Goal: Task Accomplishment & Management: Use online tool/utility

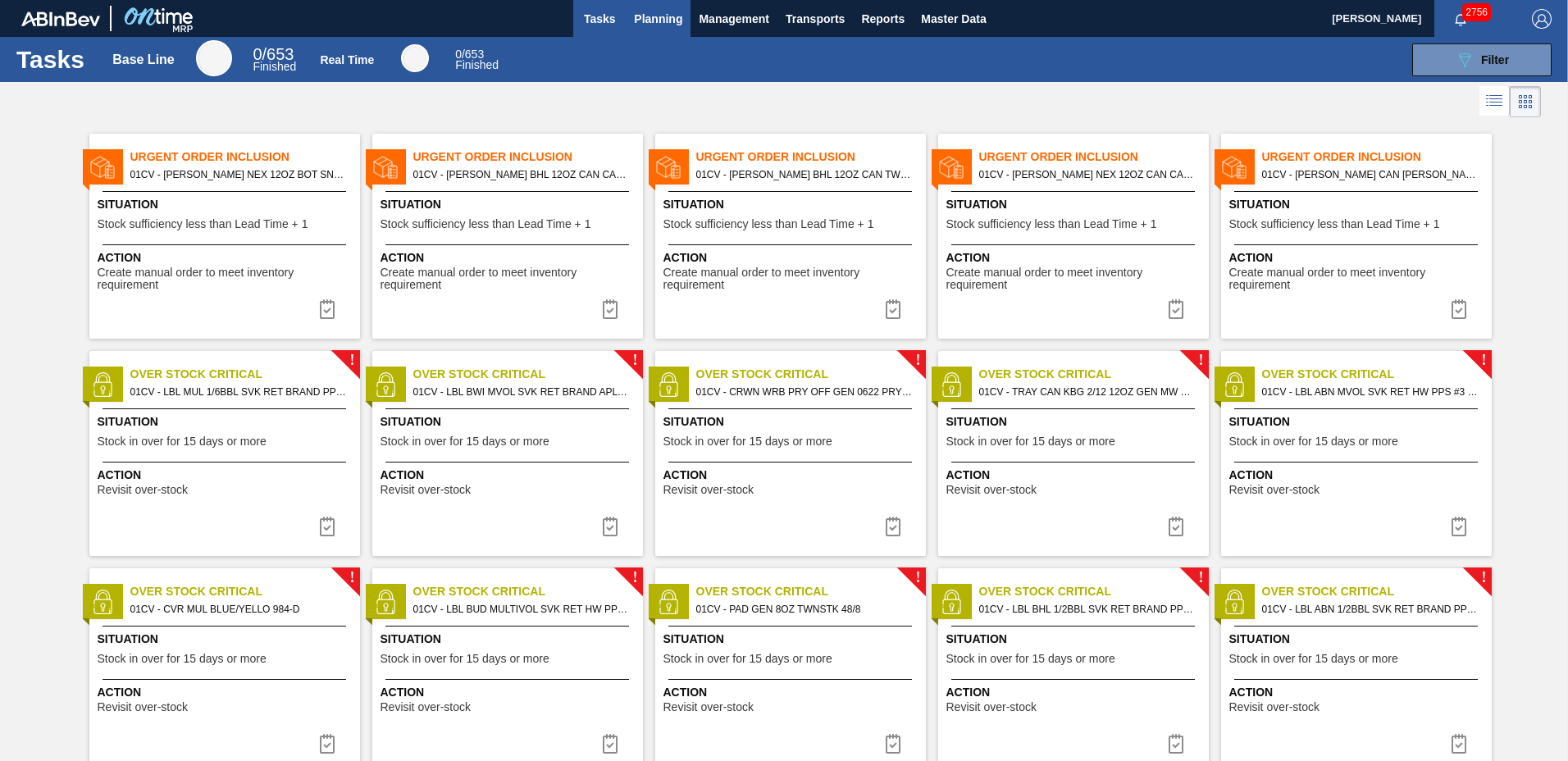
click at [640, 27] on span "Planning" at bounding box center [658, 18] width 49 height 20
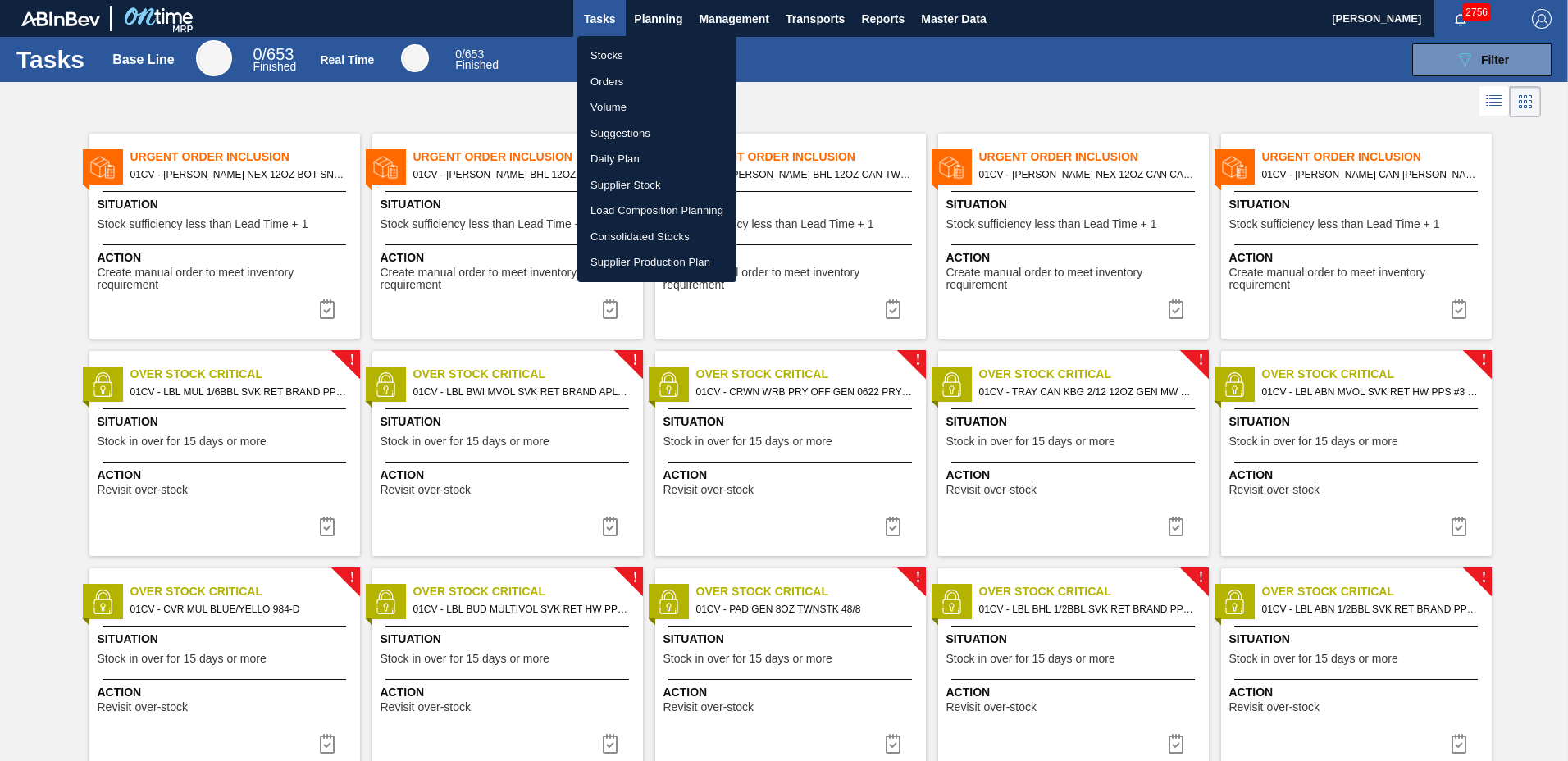
click at [633, 211] on li "Load Composition Planning" at bounding box center [656, 210] width 159 height 26
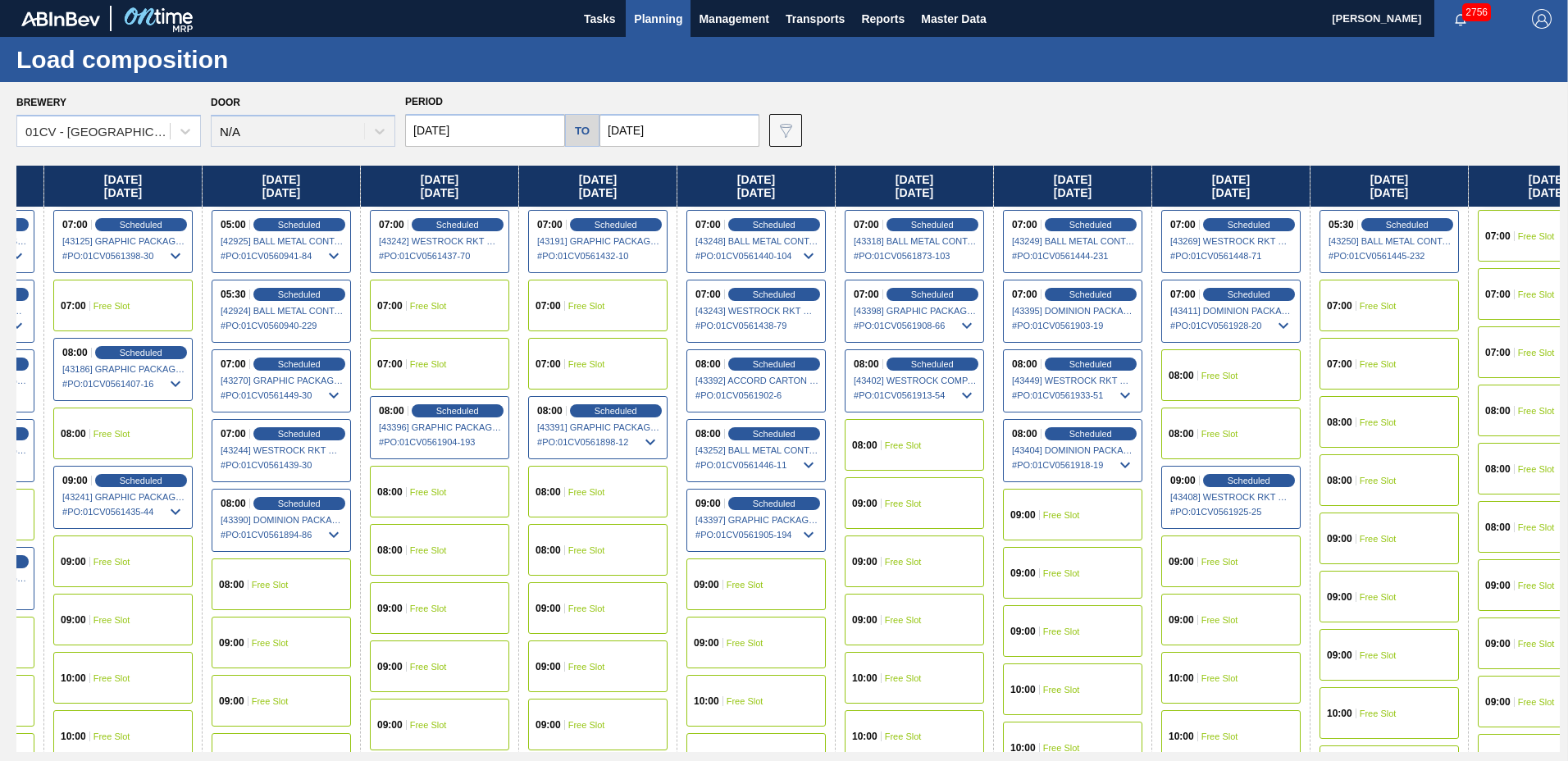
drag, startPoint x: 1315, startPoint y: 199, endPoint x: 692, endPoint y: 218, distance: 623.3
click at [692, 218] on div "[DATE] 07:00 Scheduled [42839] WESTROCK RKT COMPANY CORRUGATE - 0008365594 # PO…" at bounding box center [788, 458] width 1544 height 586
click at [588, 407] on div "Scheduled" at bounding box center [613, 411] width 101 height 15
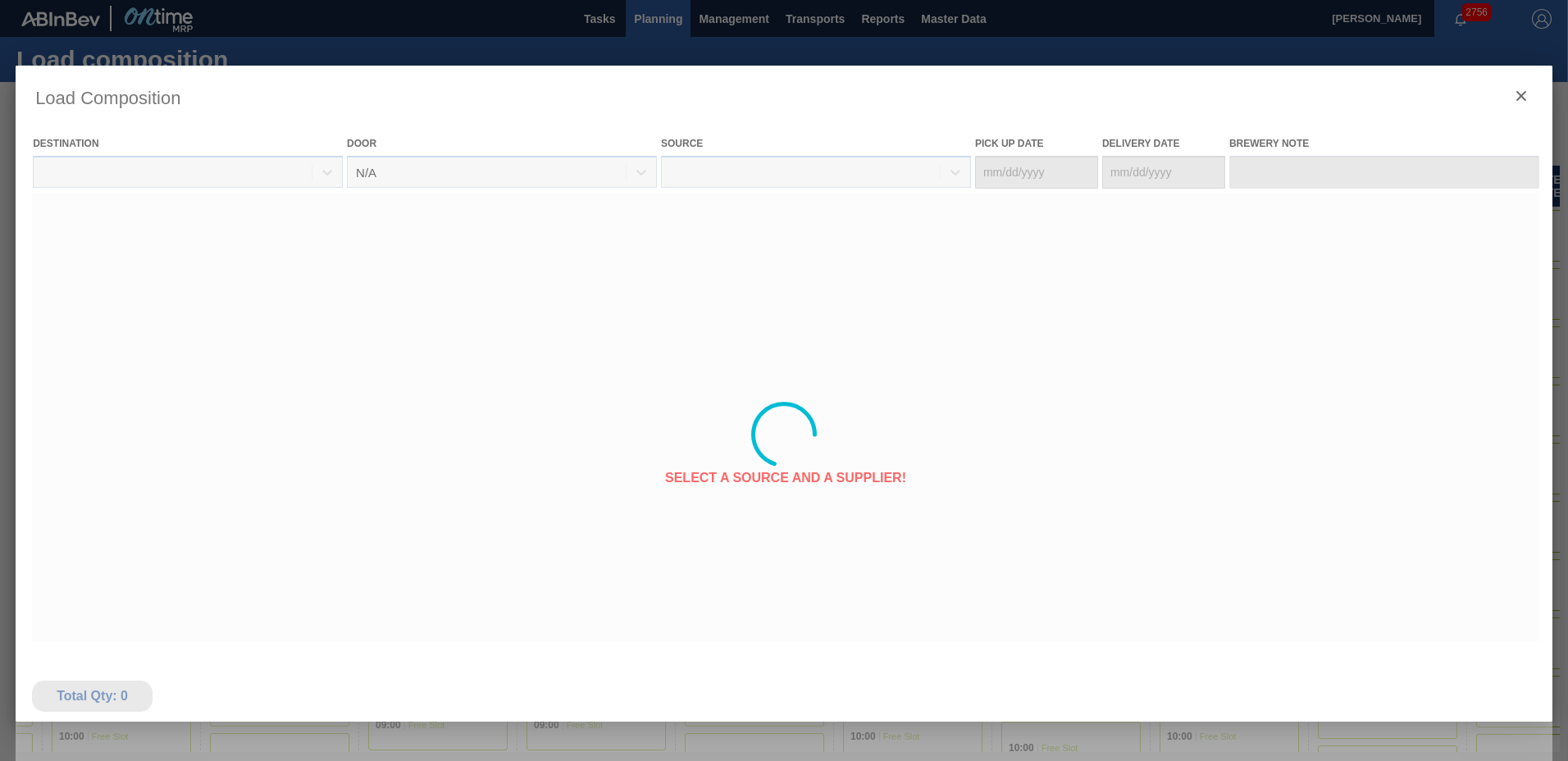
type Date "[DATE]"
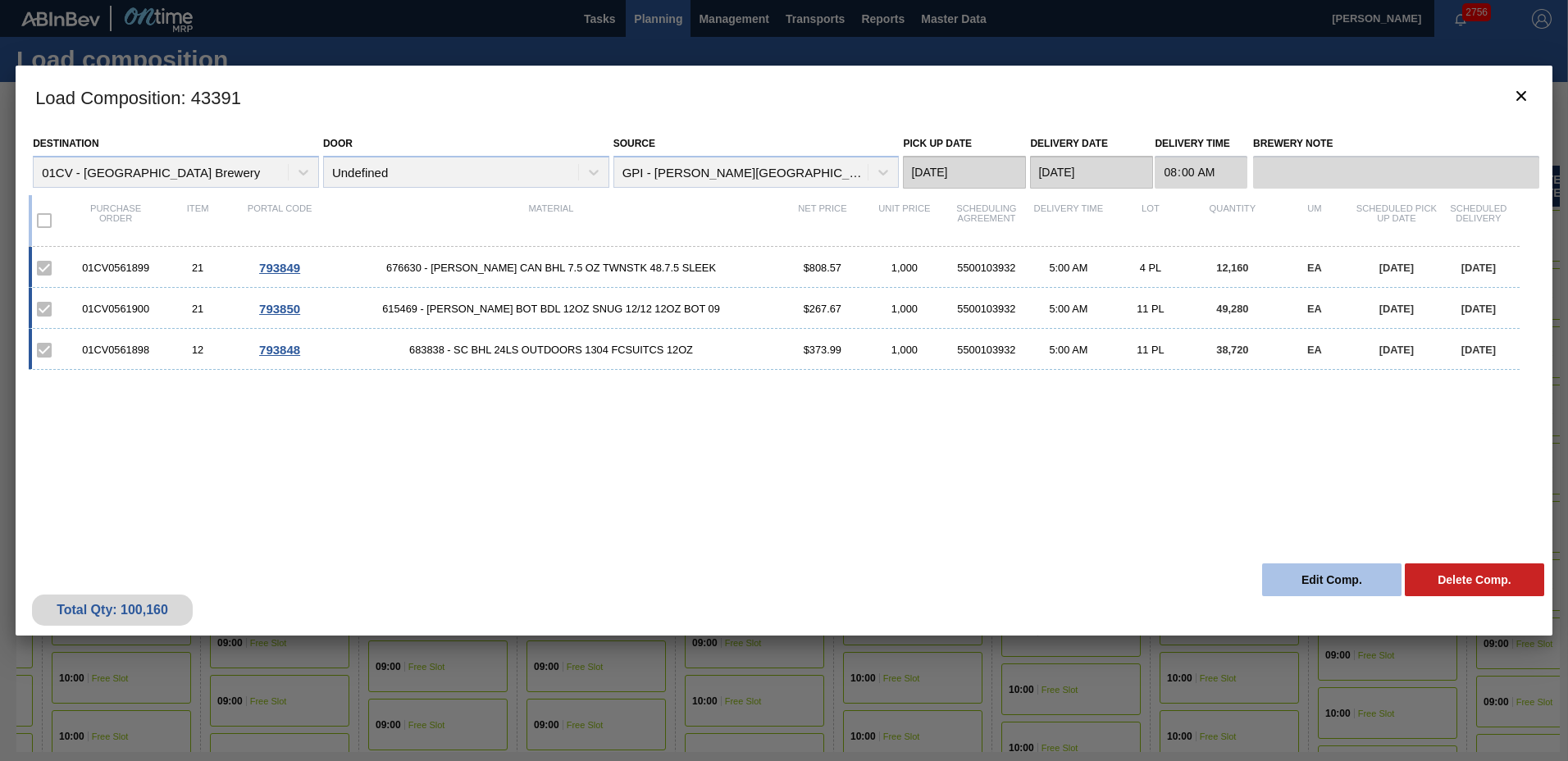
click at [1333, 571] on button "Edit Comp." at bounding box center [1331, 579] width 139 height 33
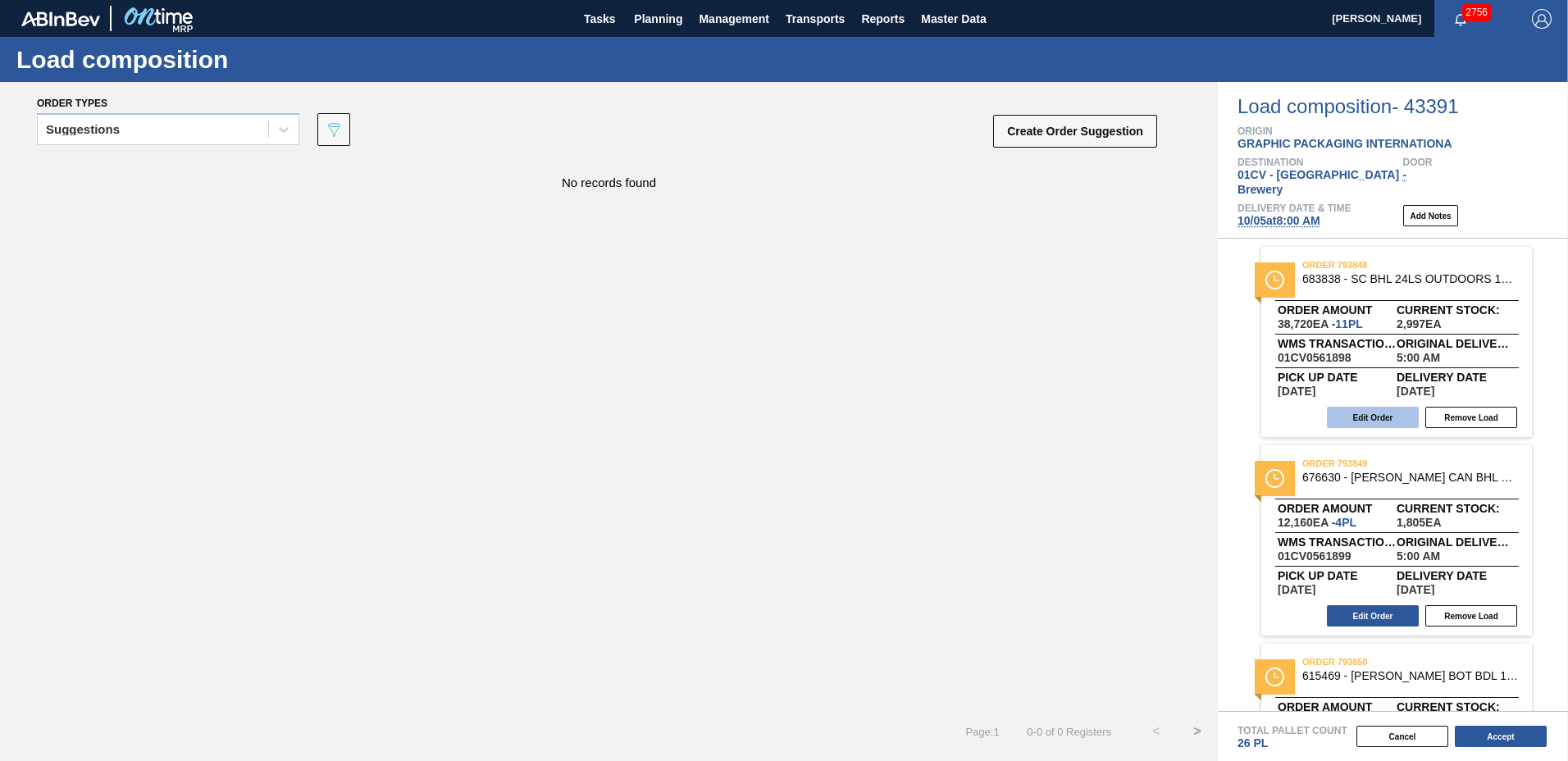
click at [1381, 408] on button "Edit Order" at bounding box center [1373, 417] width 92 height 22
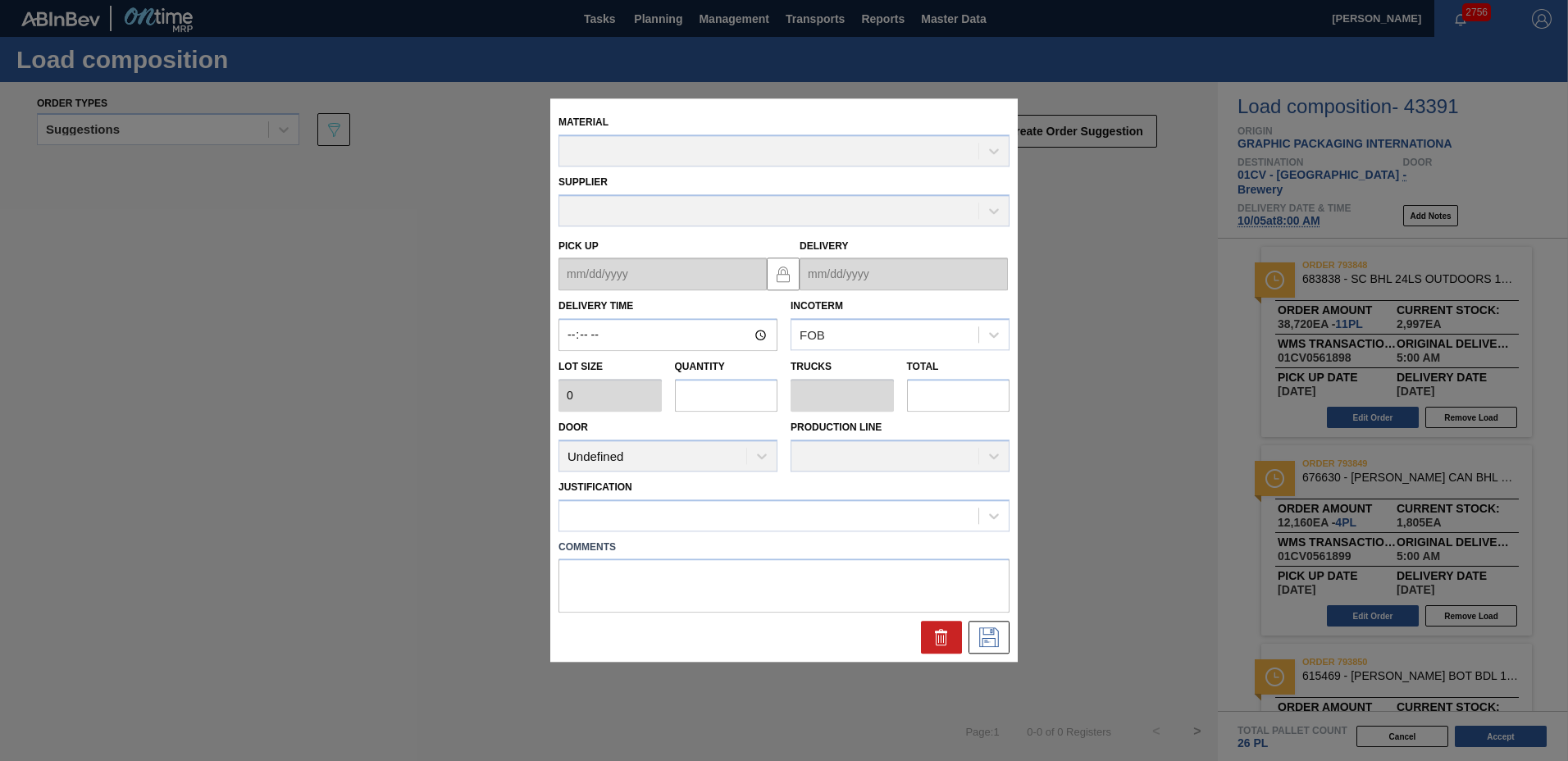
type input "05:00:00"
type input "3,520"
type input "11"
type input "0.423"
type input "38,720"
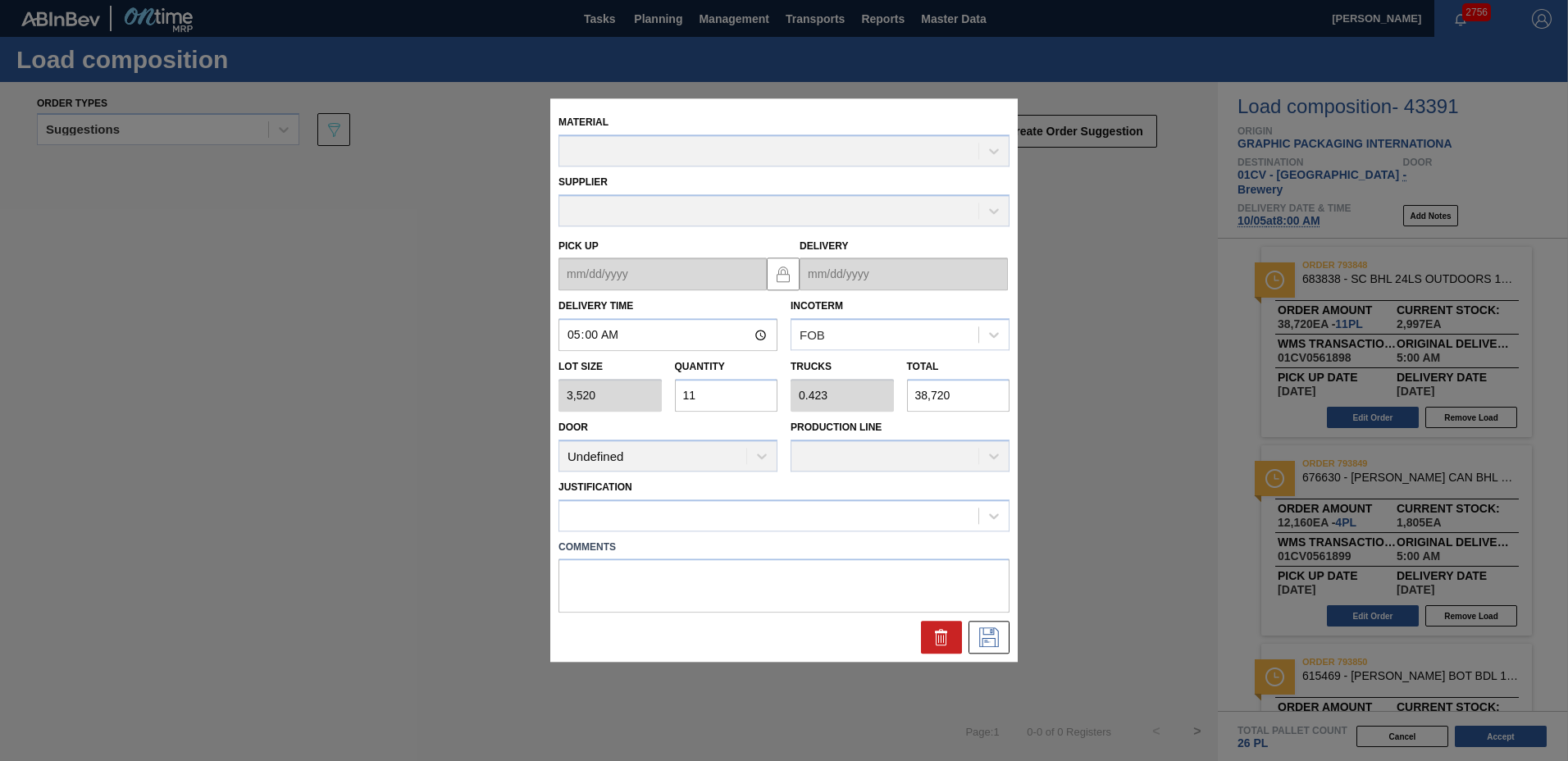
type up "[DATE]"
type input "[DATE]"
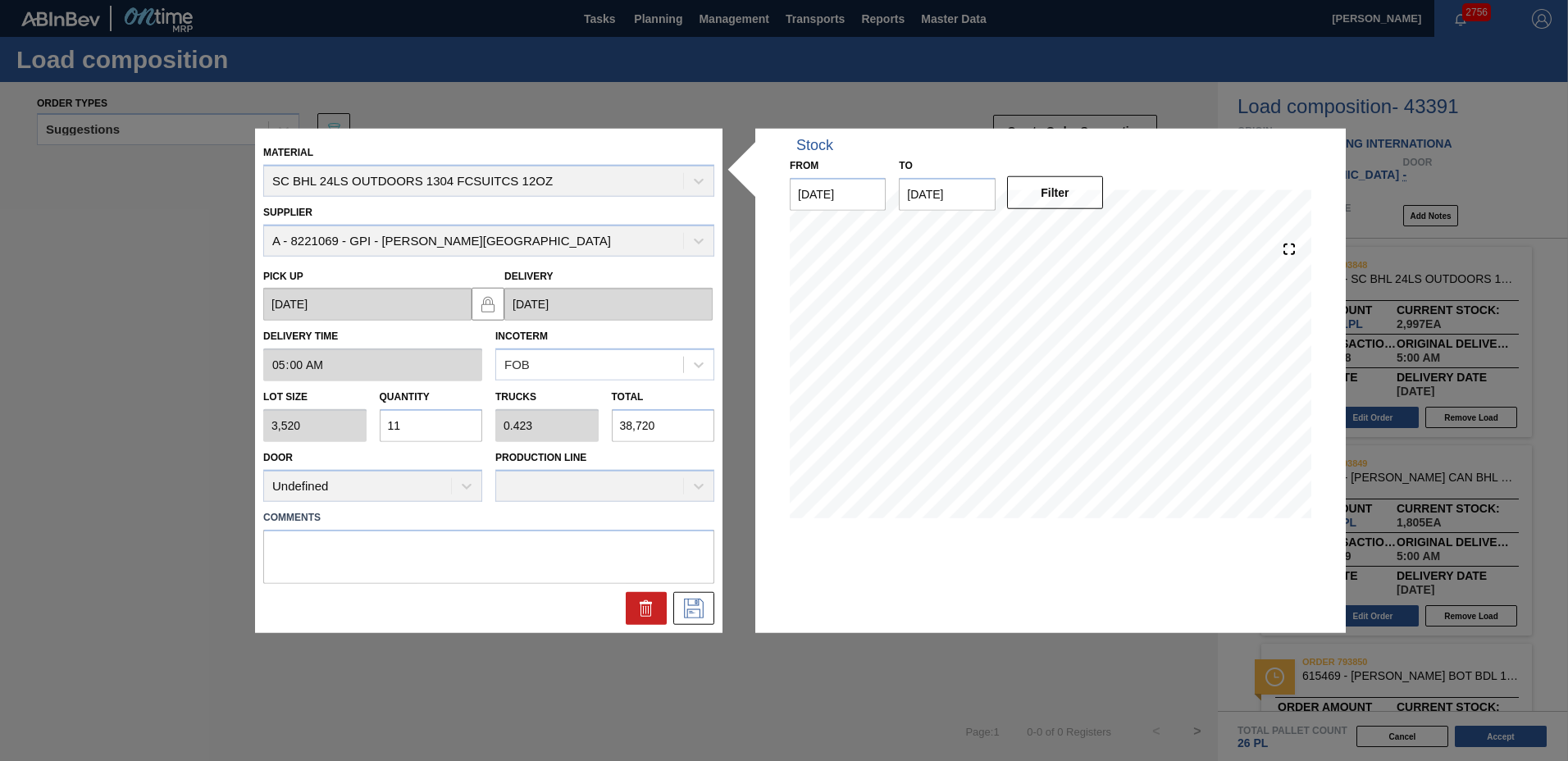
click at [412, 419] on input "11" at bounding box center [431, 425] width 104 height 33
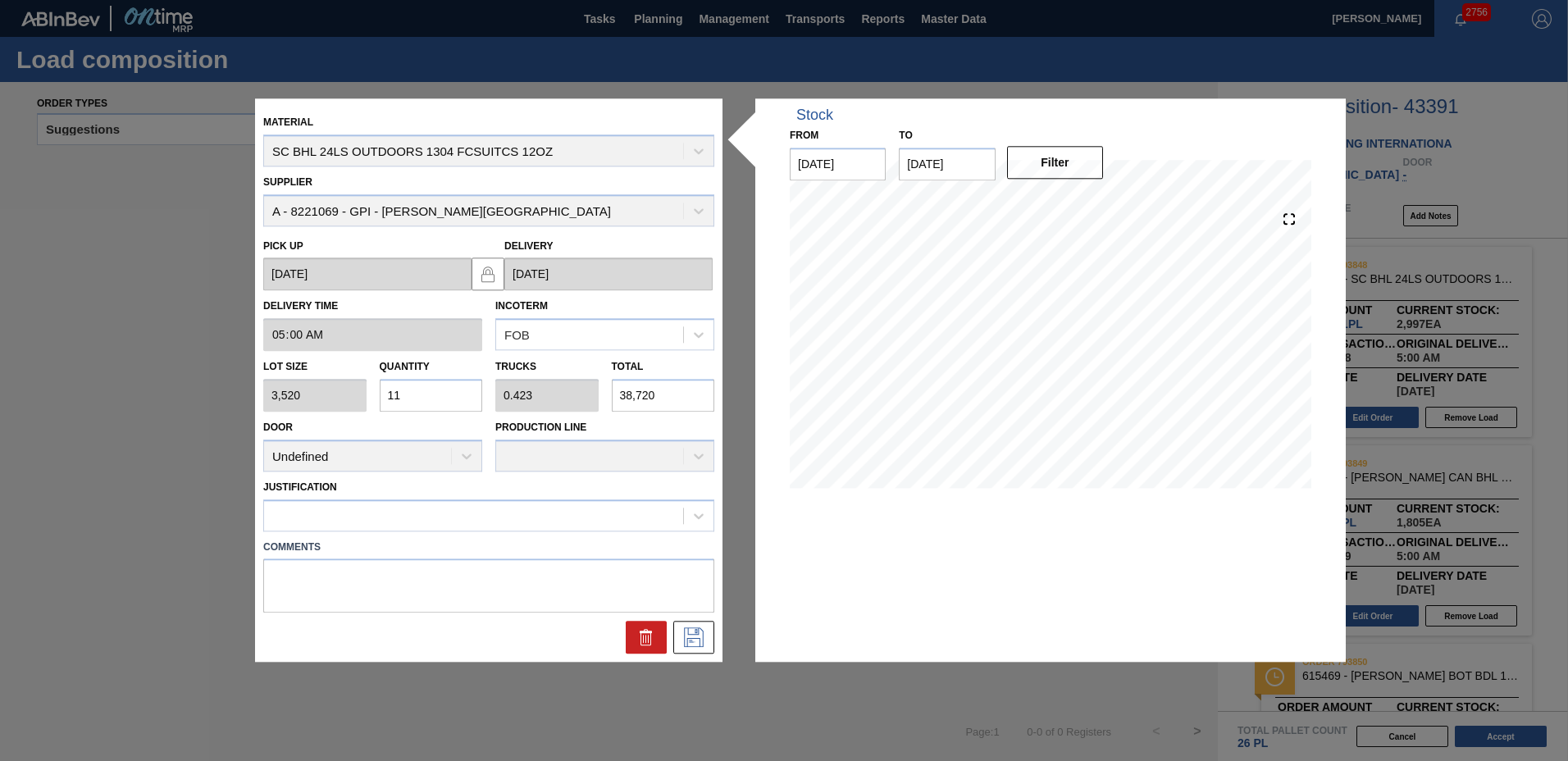
click at [377, 422] on div "Material SC BHL 24LS OUTDOORS 1304 FCSUITCS 12OZ Supplier A - 8221069 - GPI - […" at bounding box center [489, 380] width 451 height 547
click at [433, 388] on input "11" at bounding box center [431, 395] width 104 height 33
type input "1"
type input "0.038"
type input "3,520"
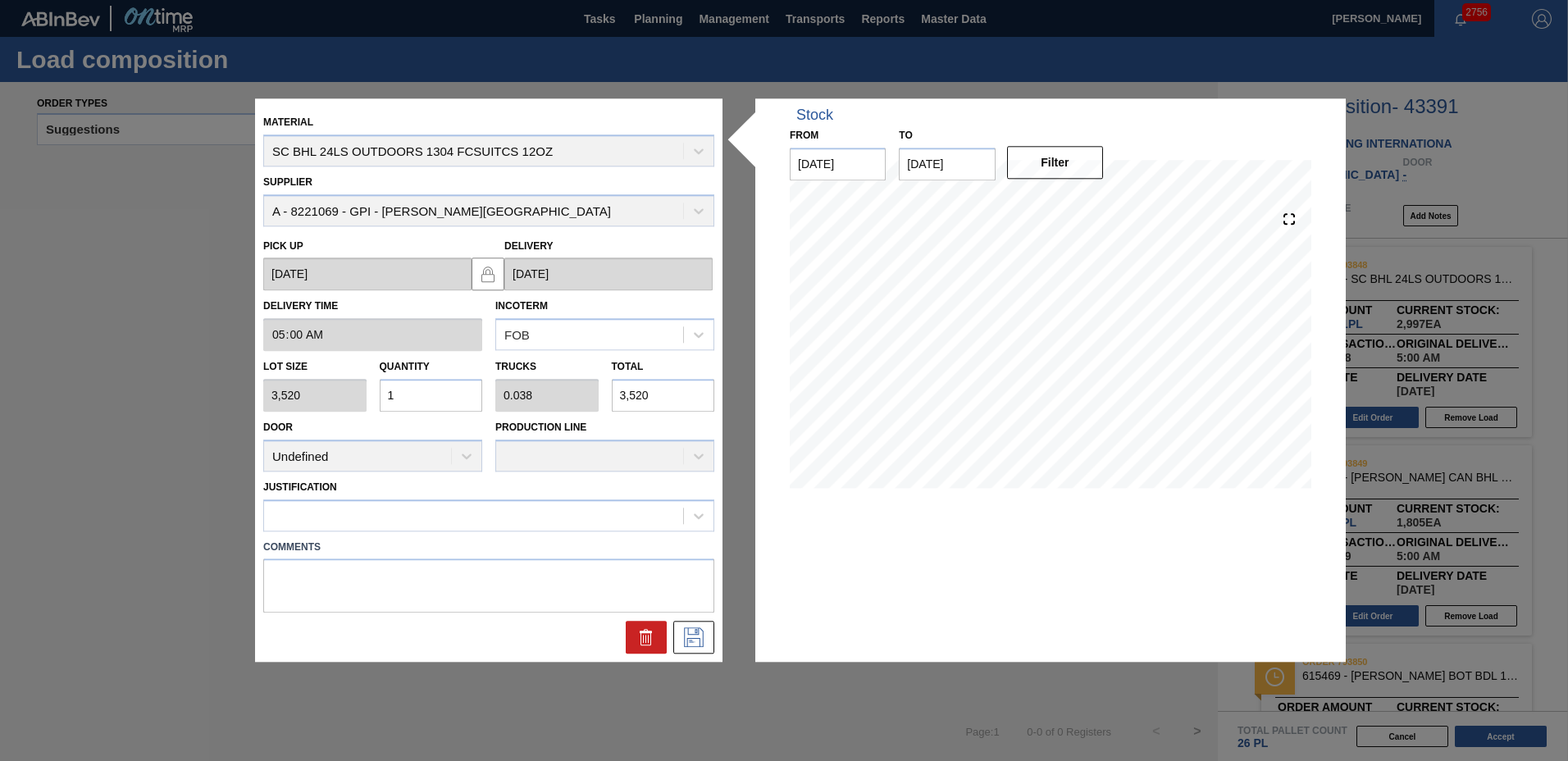
type input "0"
type input "1"
type input "0.003"
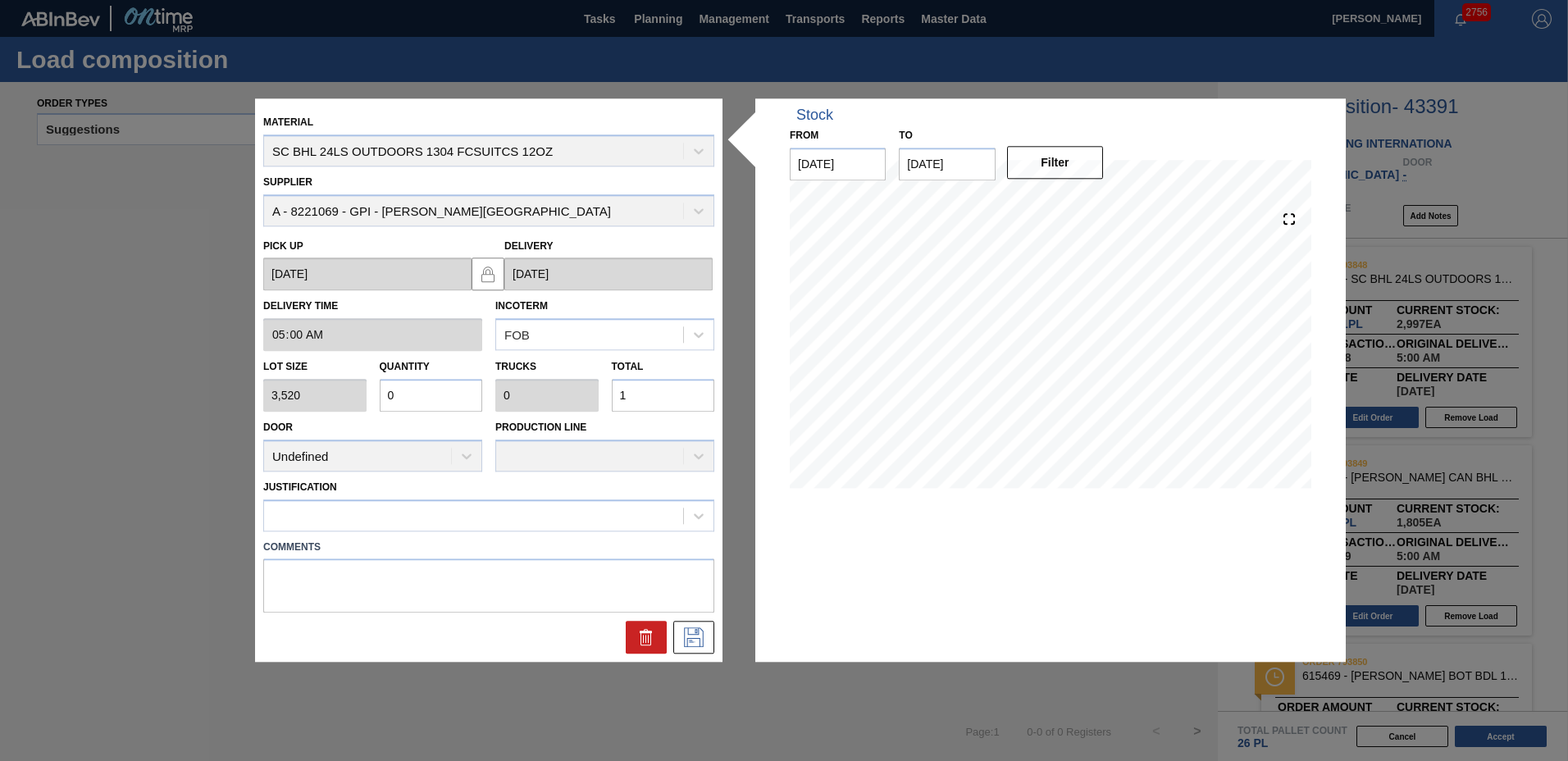
type input "10"
type input "0.03"
type input "0.001"
type input "105"
type input "0.3"
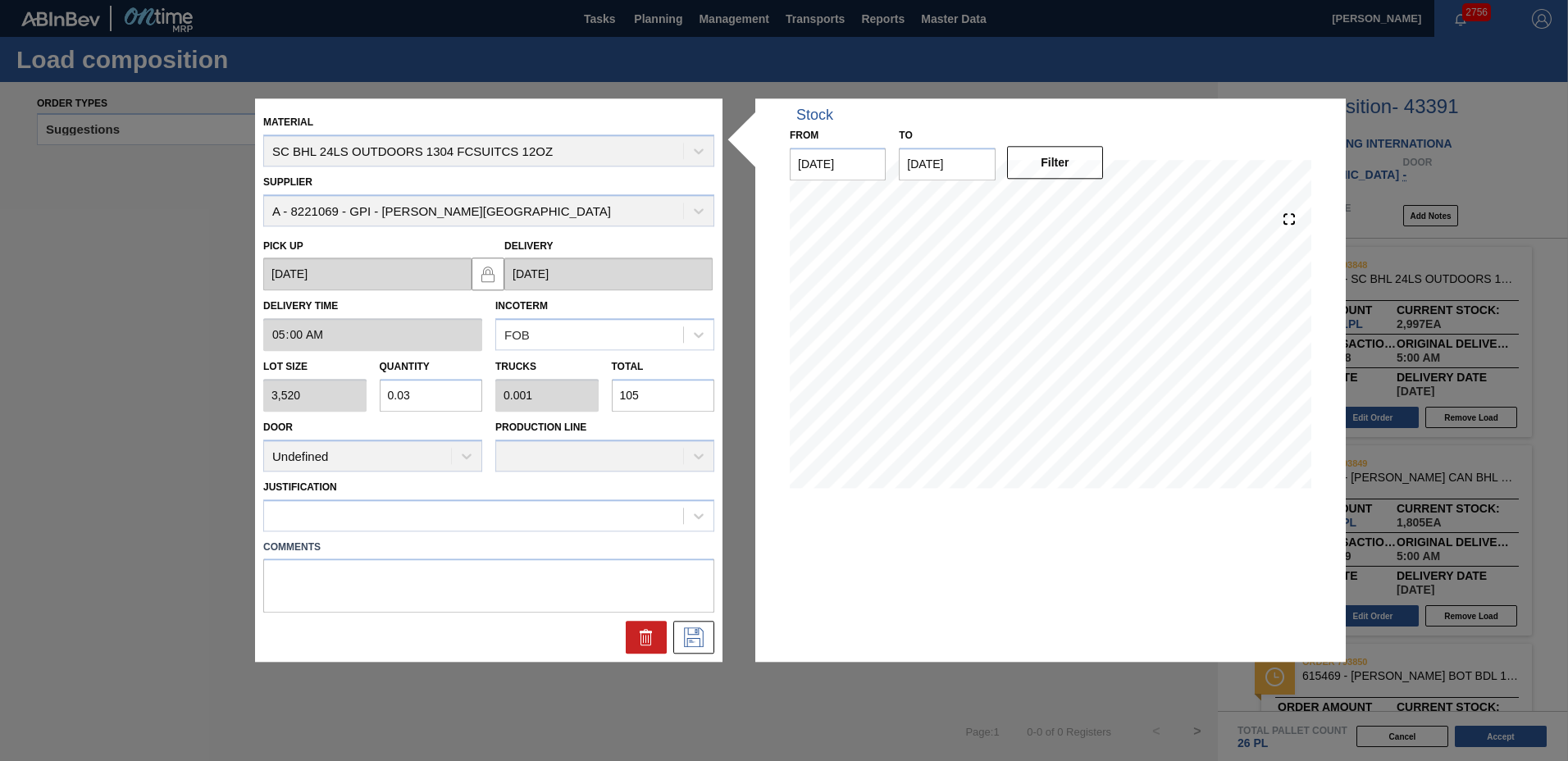
type input "0.012"
type input "10,560"
type input "3"
type input "0.115"
type input "10,560"
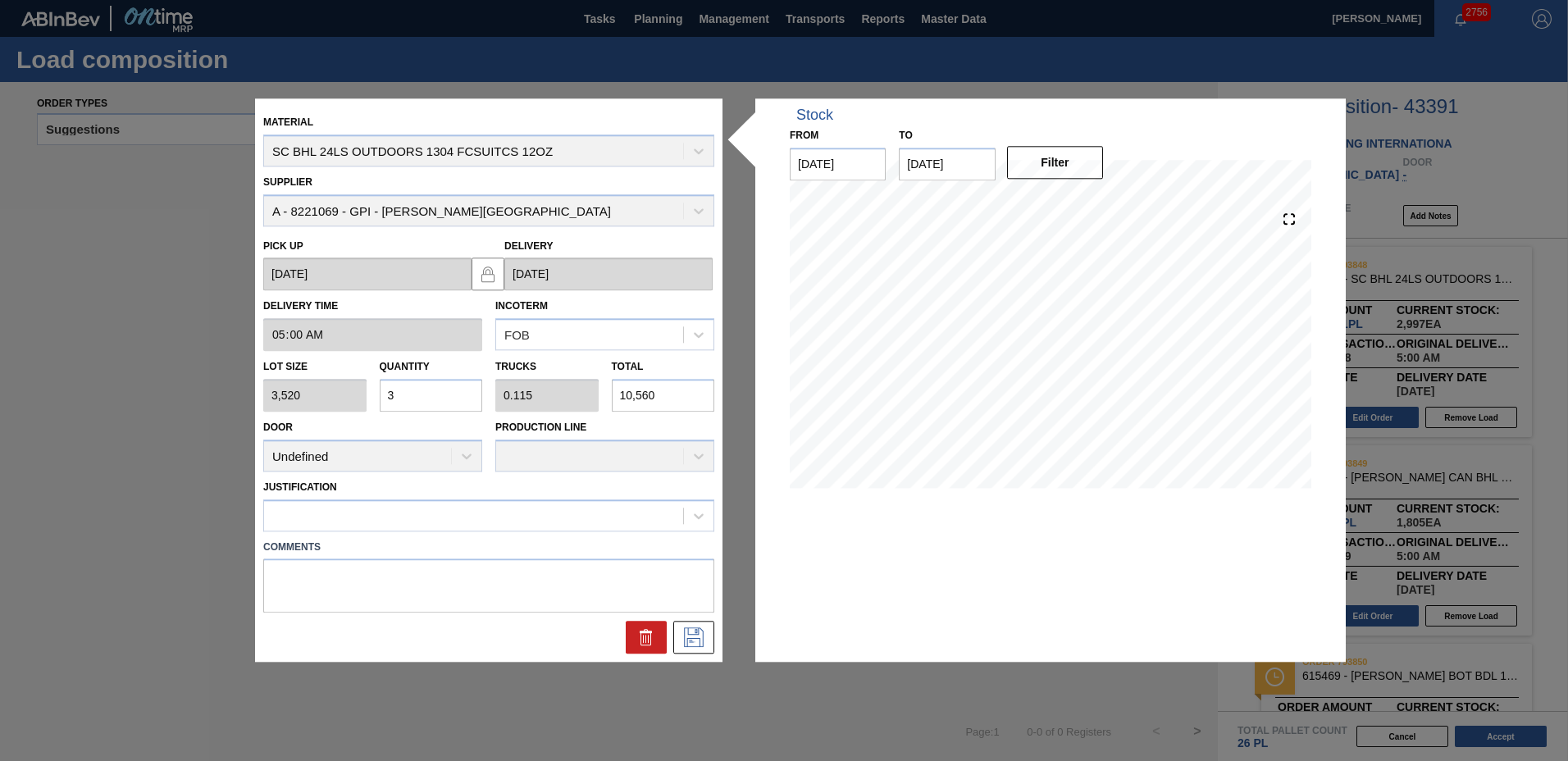
drag, startPoint x: 433, startPoint y: 394, endPoint x: 381, endPoint y: 386, distance: 52.6
click at [381, 386] on input "3" at bounding box center [431, 395] width 104 height 33
type input "8"
type input "0.308"
type input "28,160"
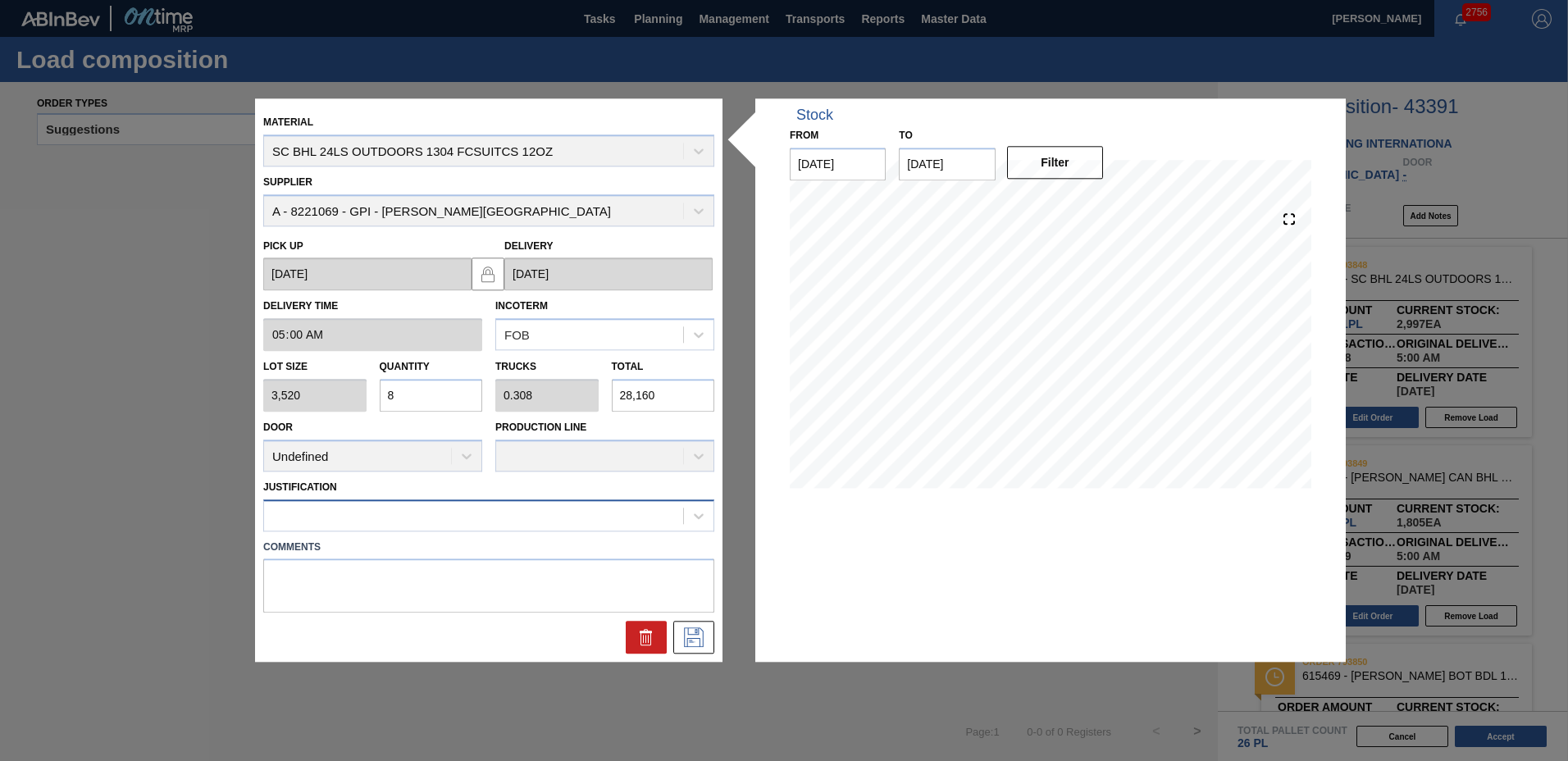
type input "8"
click at [533, 499] on div at bounding box center [489, 515] width 451 height 32
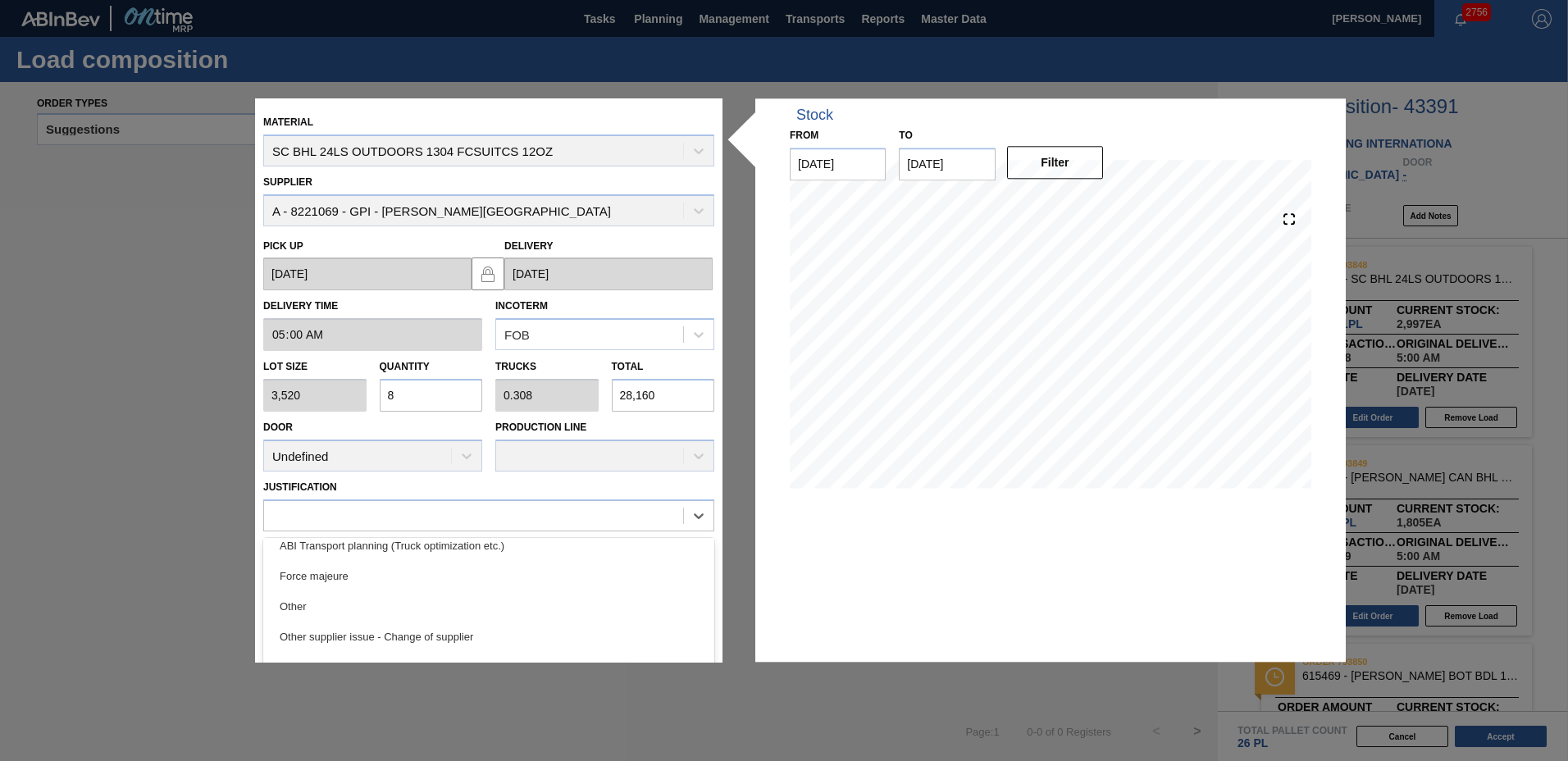
scroll to position [286, 0]
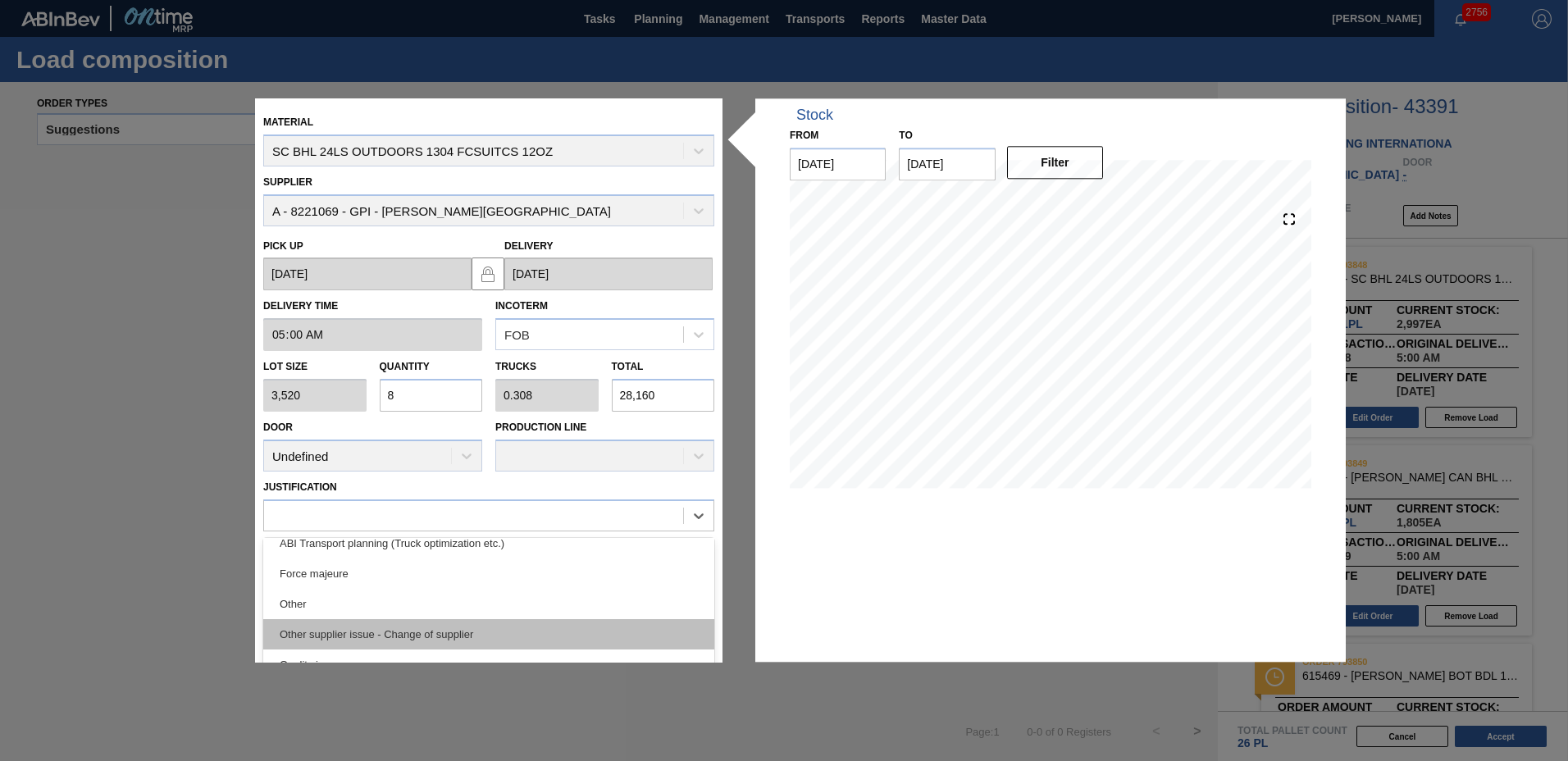
click at [538, 631] on div "Other supplier issue - Change of supplier" at bounding box center [489, 633] width 451 height 30
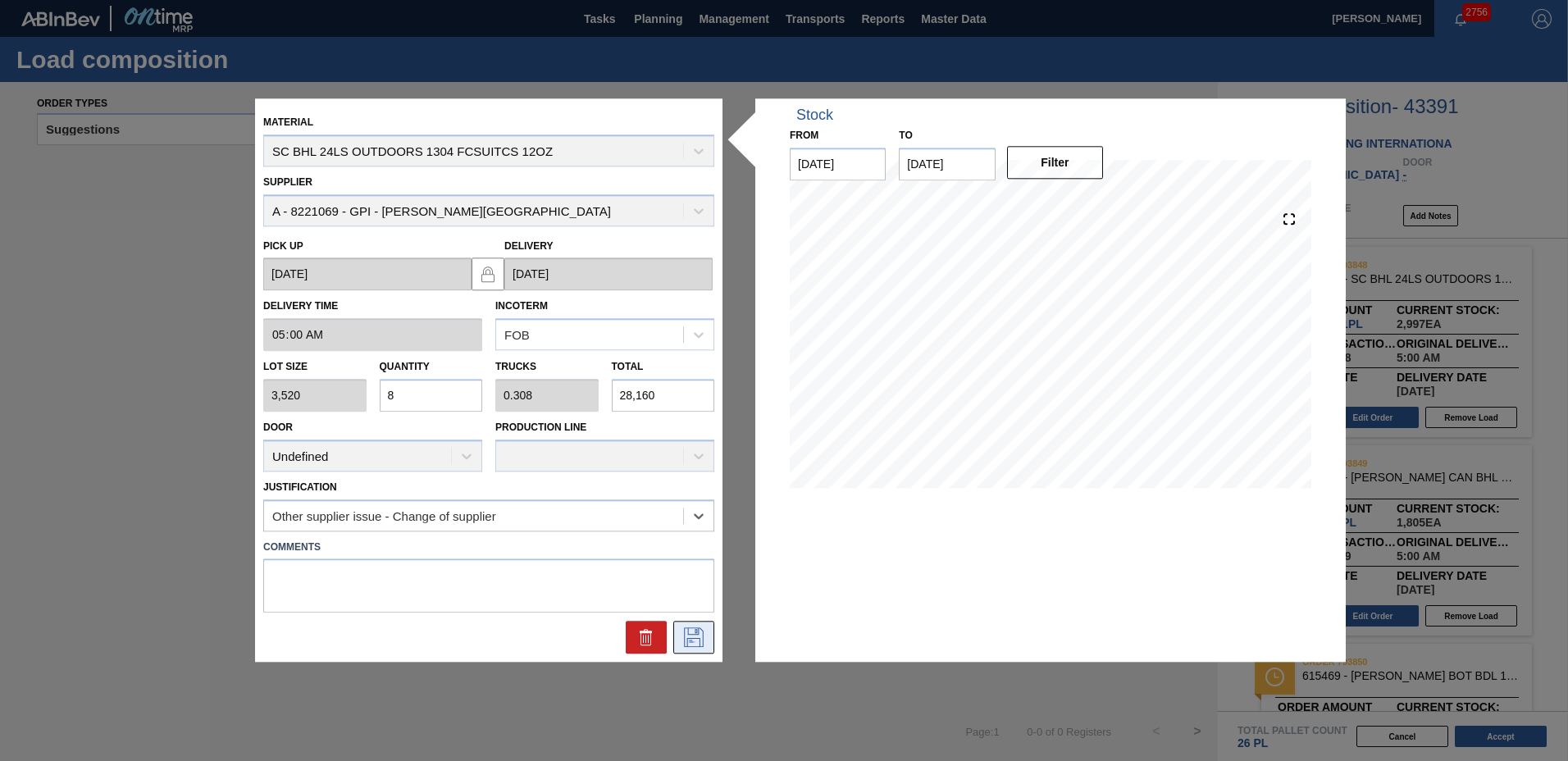
click at [704, 633] on icon at bounding box center [694, 638] width 26 height 20
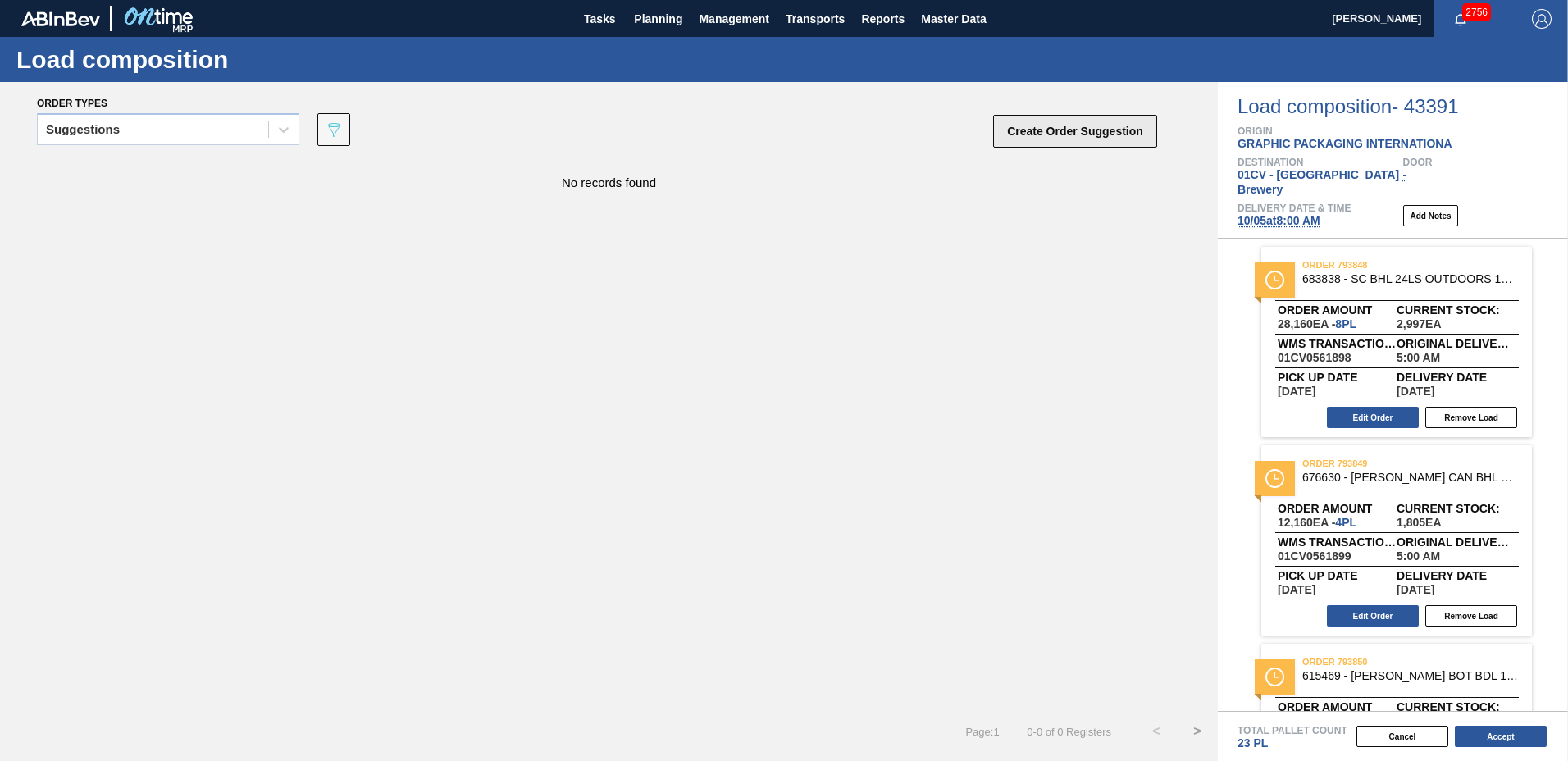
click at [1018, 135] on button "Create Order Suggestion" at bounding box center [1075, 131] width 164 height 33
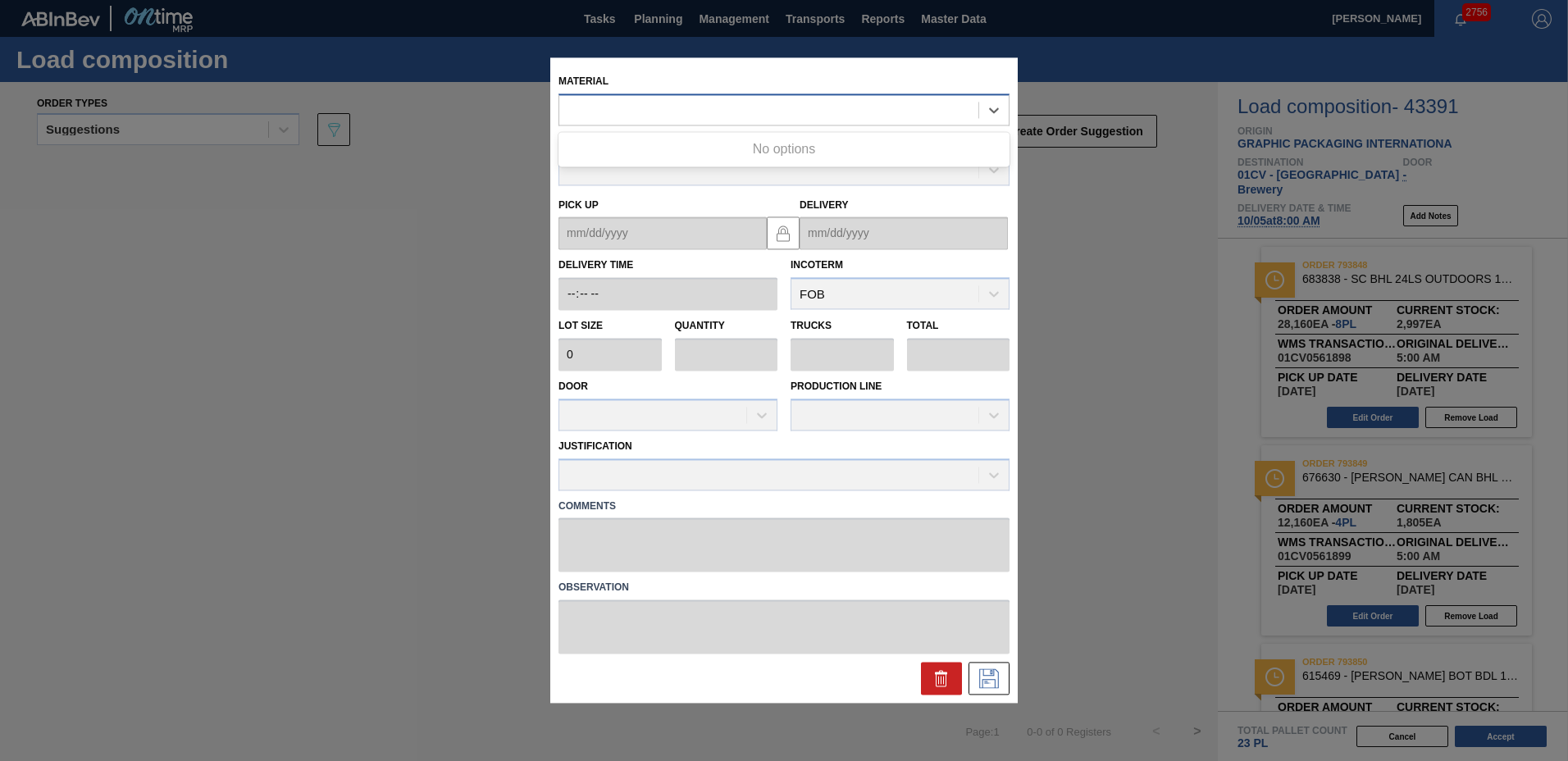
click at [822, 117] on div at bounding box center [769, 110] width 419 height 23
type input "683660"
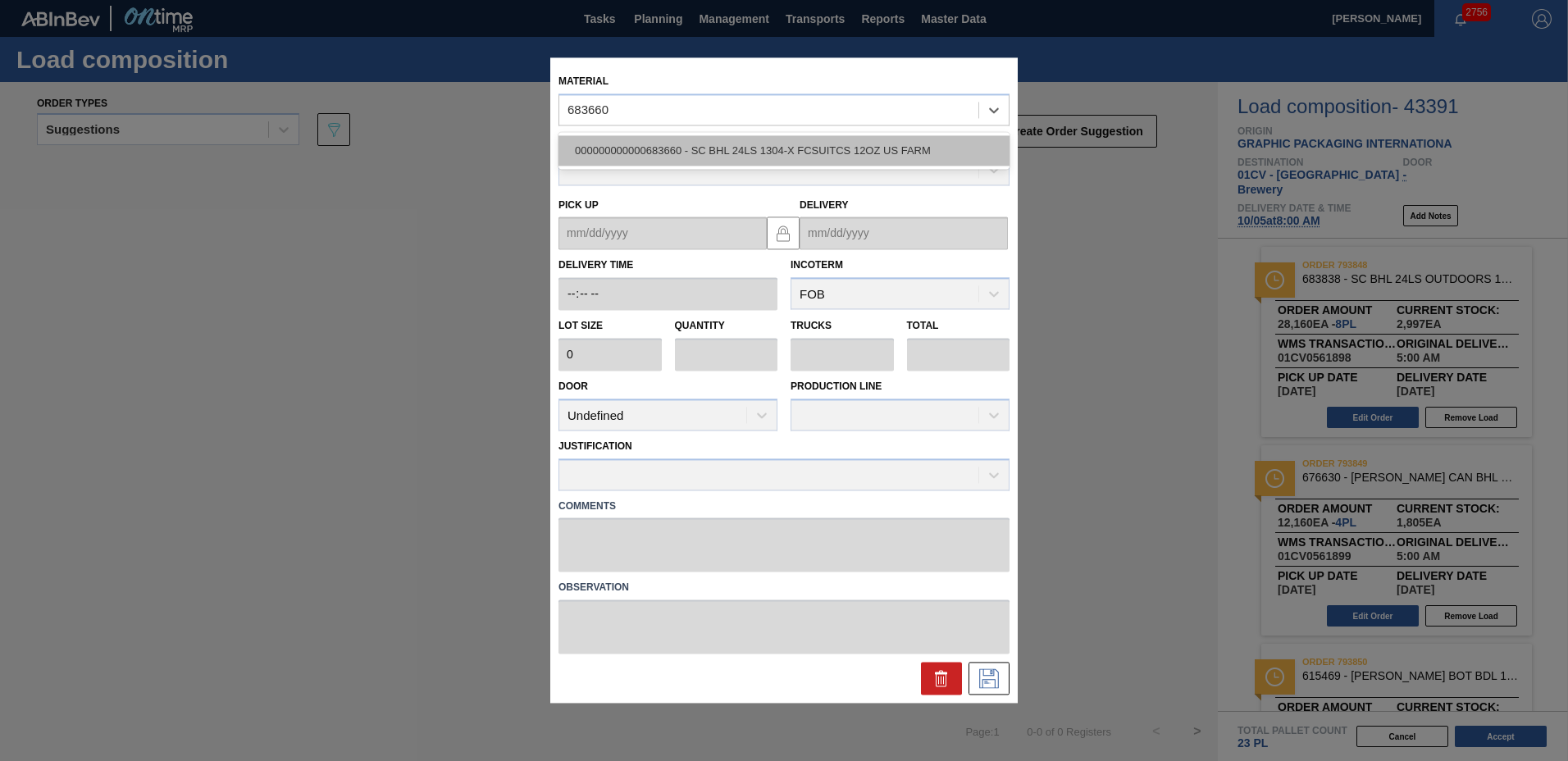
click at [825, 140] on div "000000000000683660 - SC BHL 24LS 1304-X FCSUITCS 12OZ US FARM" at bounding box center [784, 150] width 451 height 30
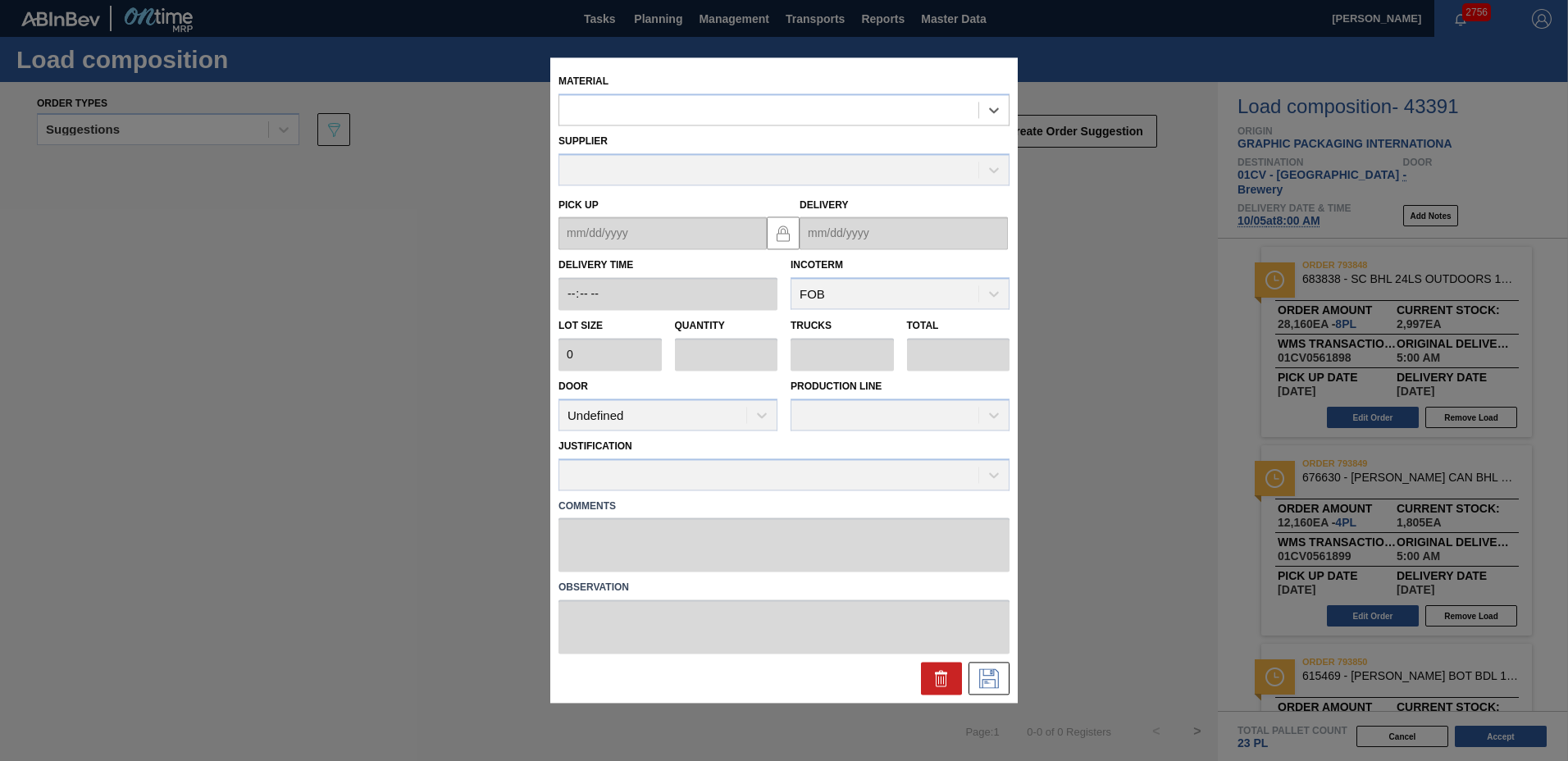
type input "3,520"
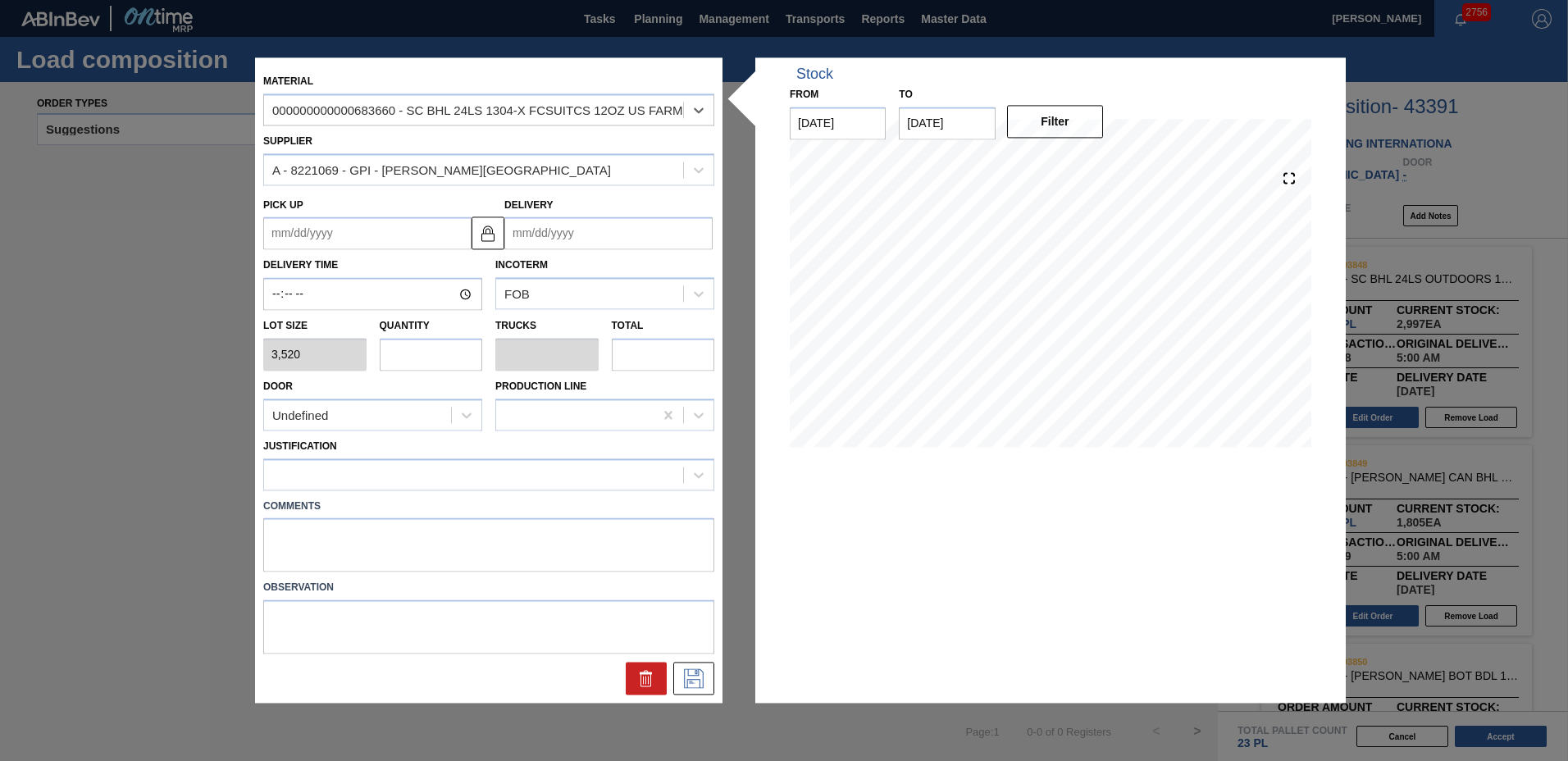
click at [444, 352] on input "text" at bounding box center [431, 354] width 104 height 33
type input "3"
type input "0.115"
type input "10,560"
type input "3"
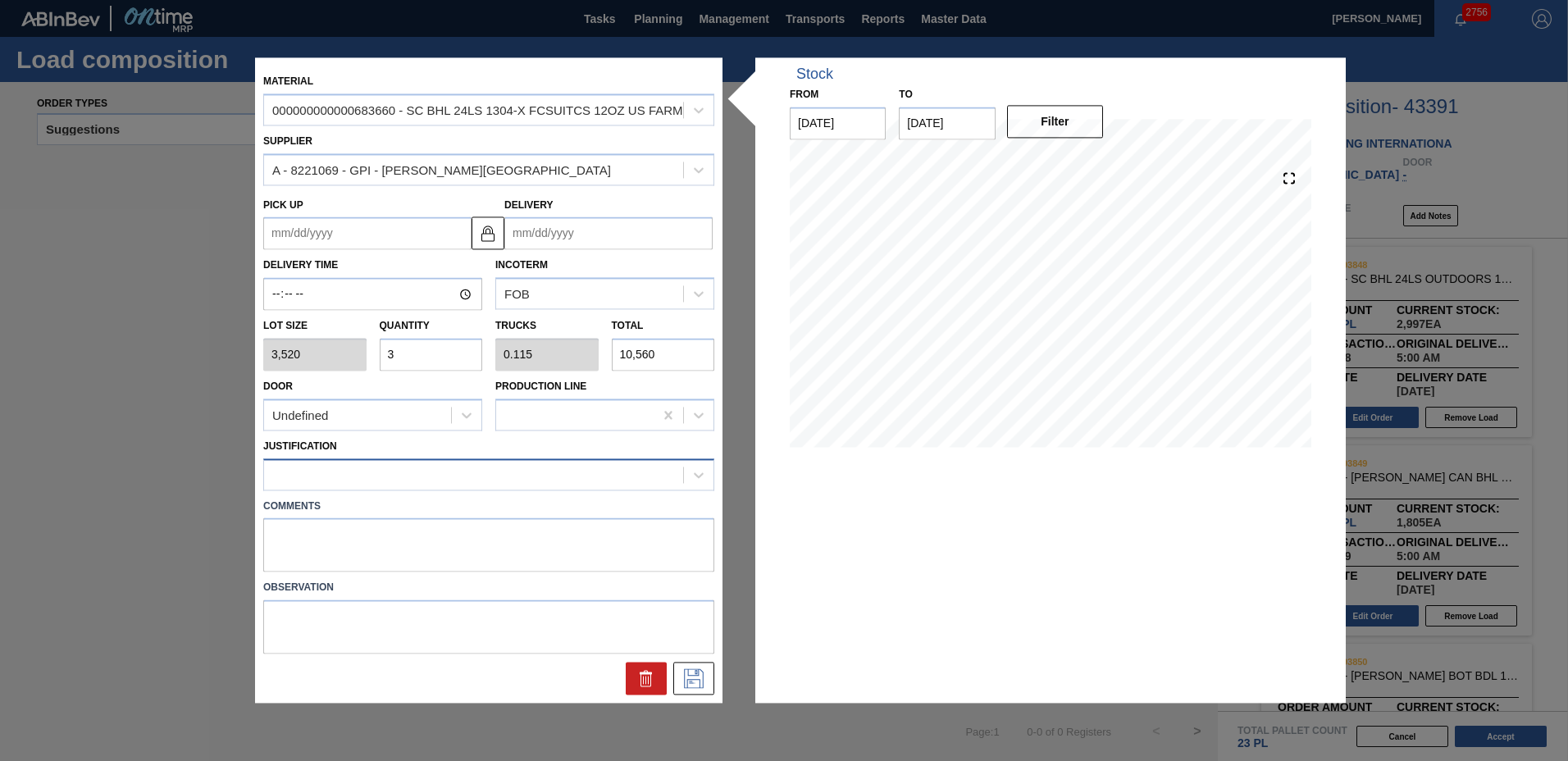
click at [450, 477] on div at bounding box center [473, 474] width 419 height 23
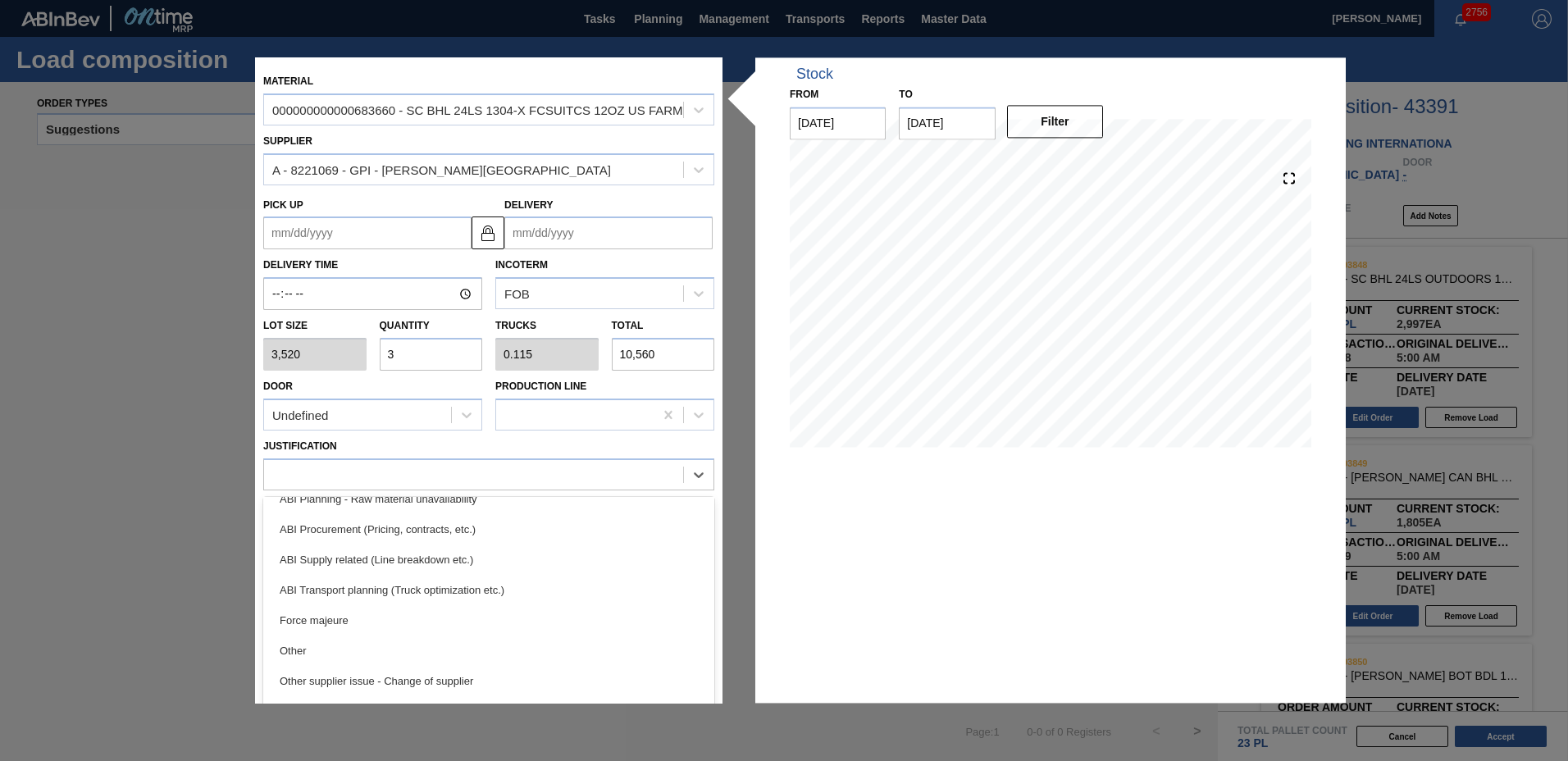
scroll to position [306, 0]
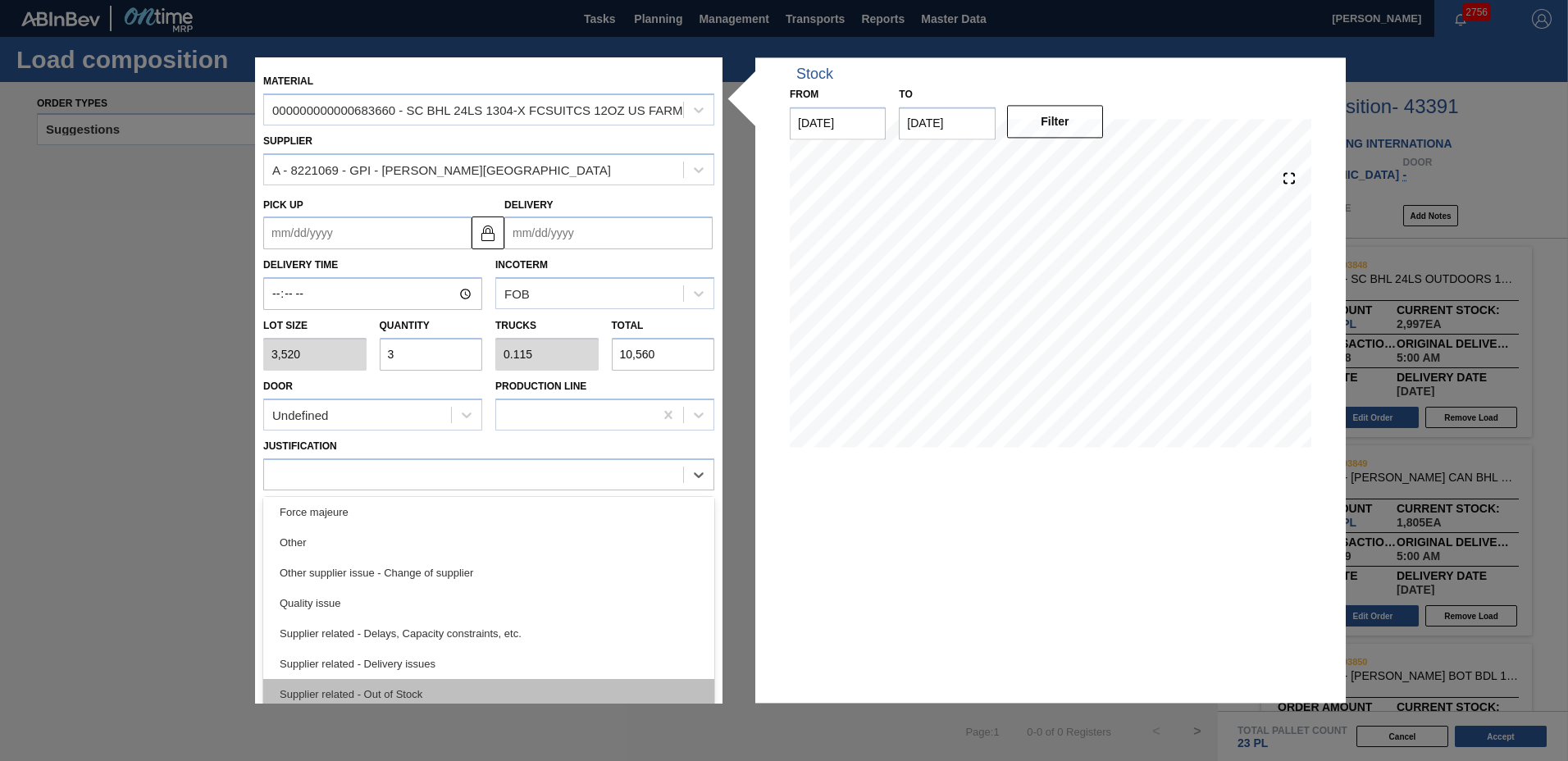
click at [468, 684] on div "Supplier related - Out of Stock" at bounding box center [489, 693] width 451 height 30
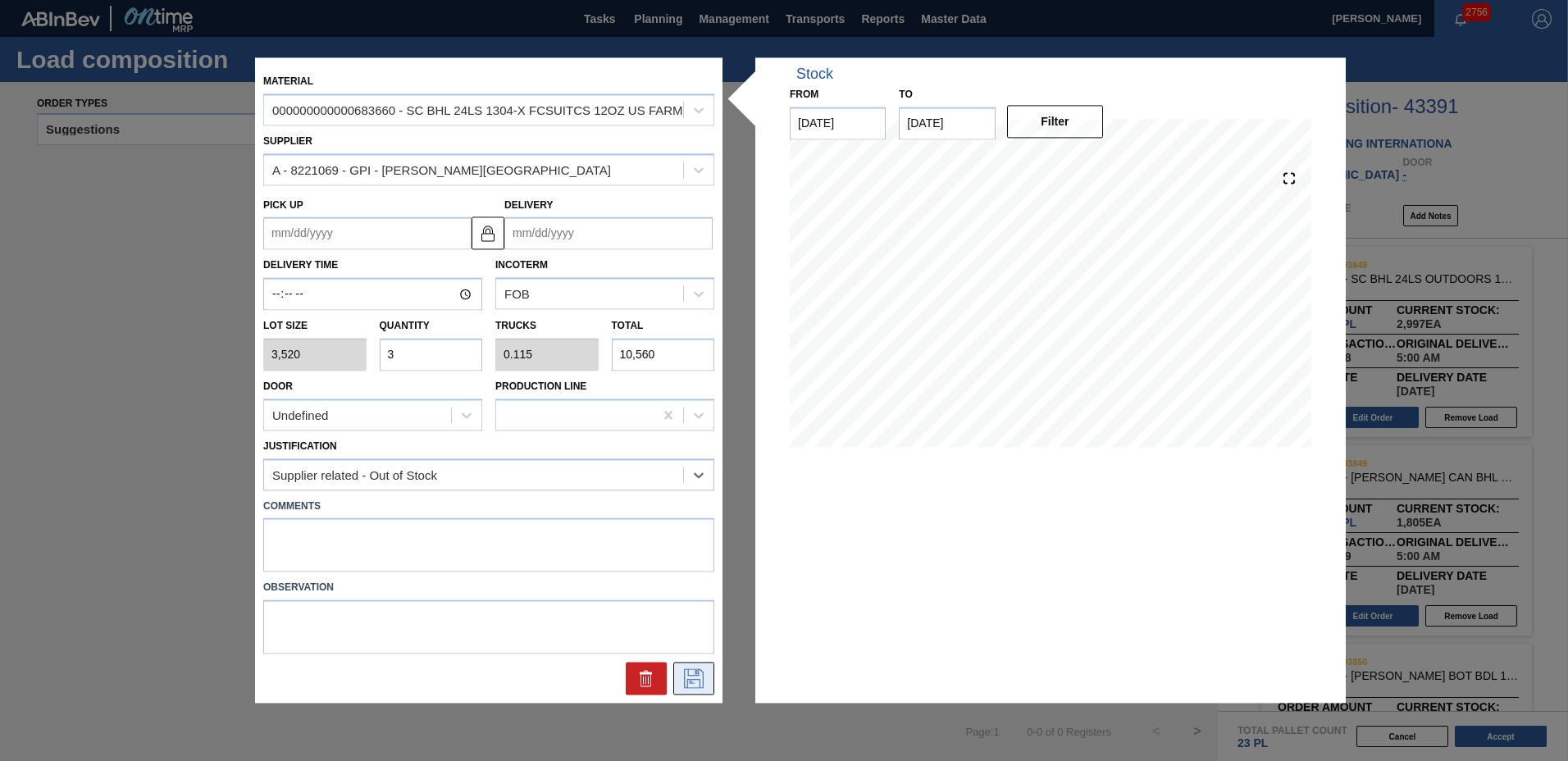
click at [694, 685] on icon at bounding box center [694, 678] width 26 height 20
click at [599, 230] on input "Delivery" at bounding box center [608, 234] width 208 height 33
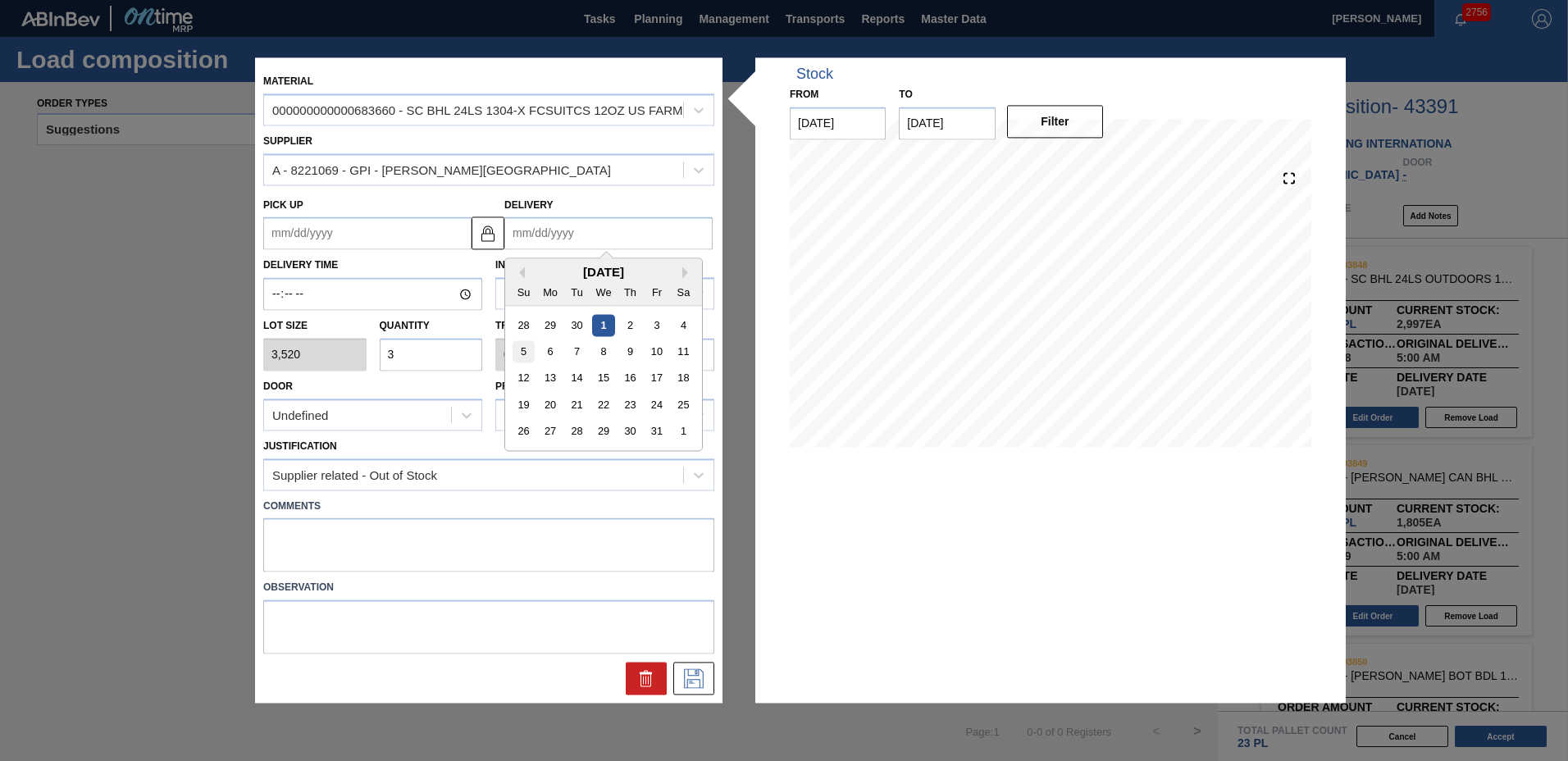
click at [525, 347] on div "5" at bounding box center [523, 351] width 22 height 22
type up "[DATE]"
type input "[DATE]"
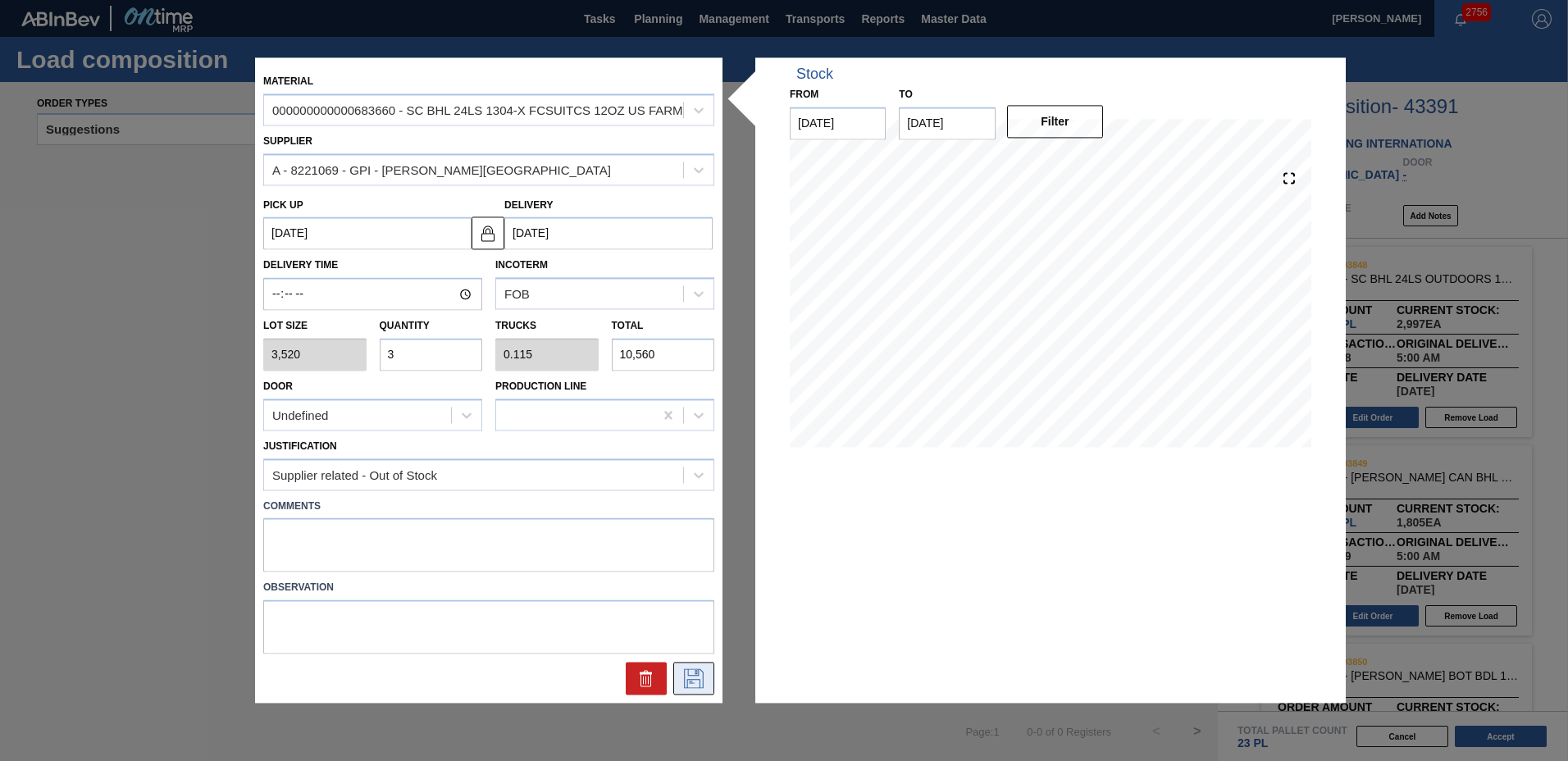
click at [687, 672] on icon at bounding box center [694, 678] width 26 height 20
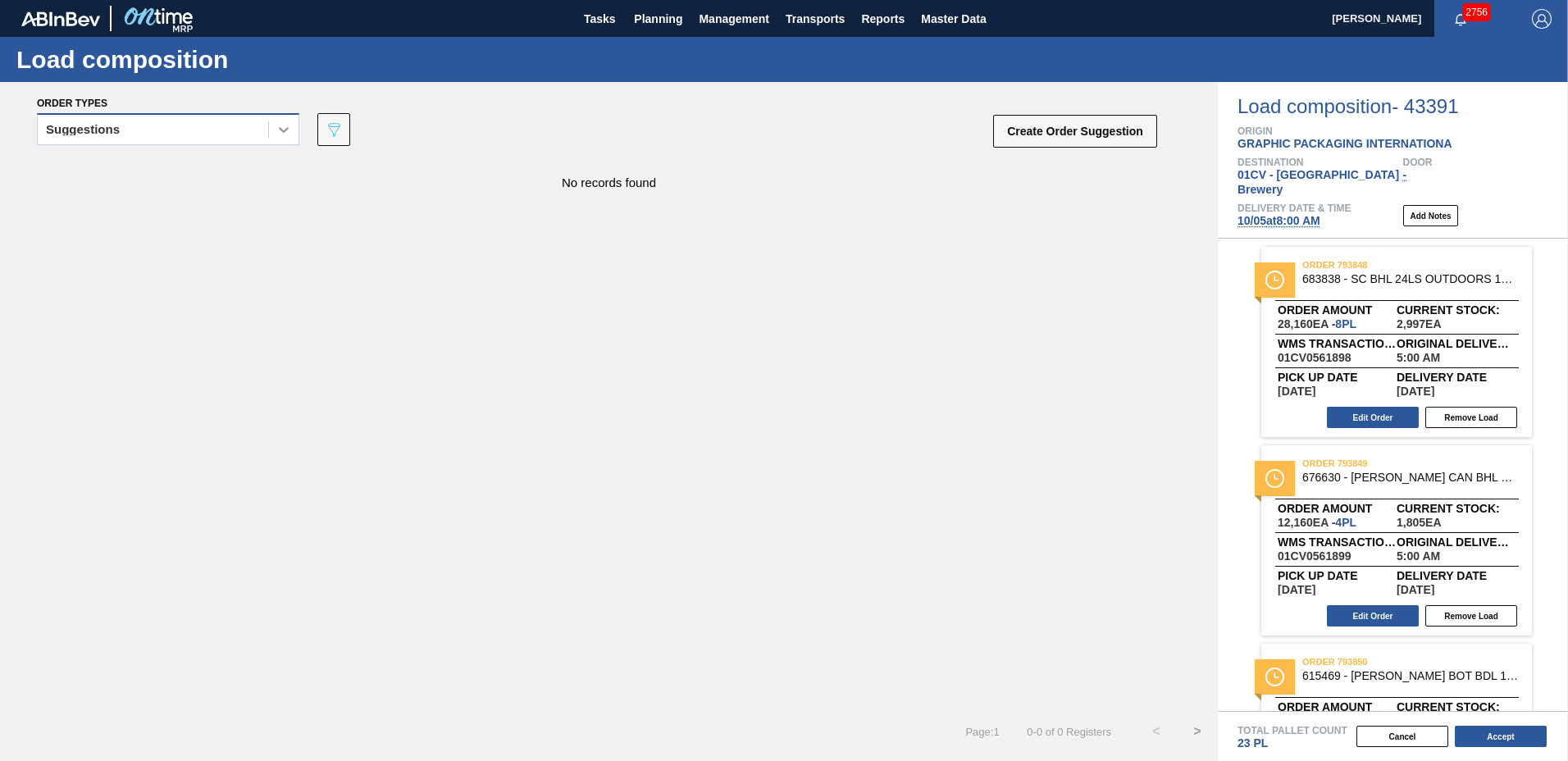
click at [285, 121] on div at bounding box center [284, 130] width 30 height 30
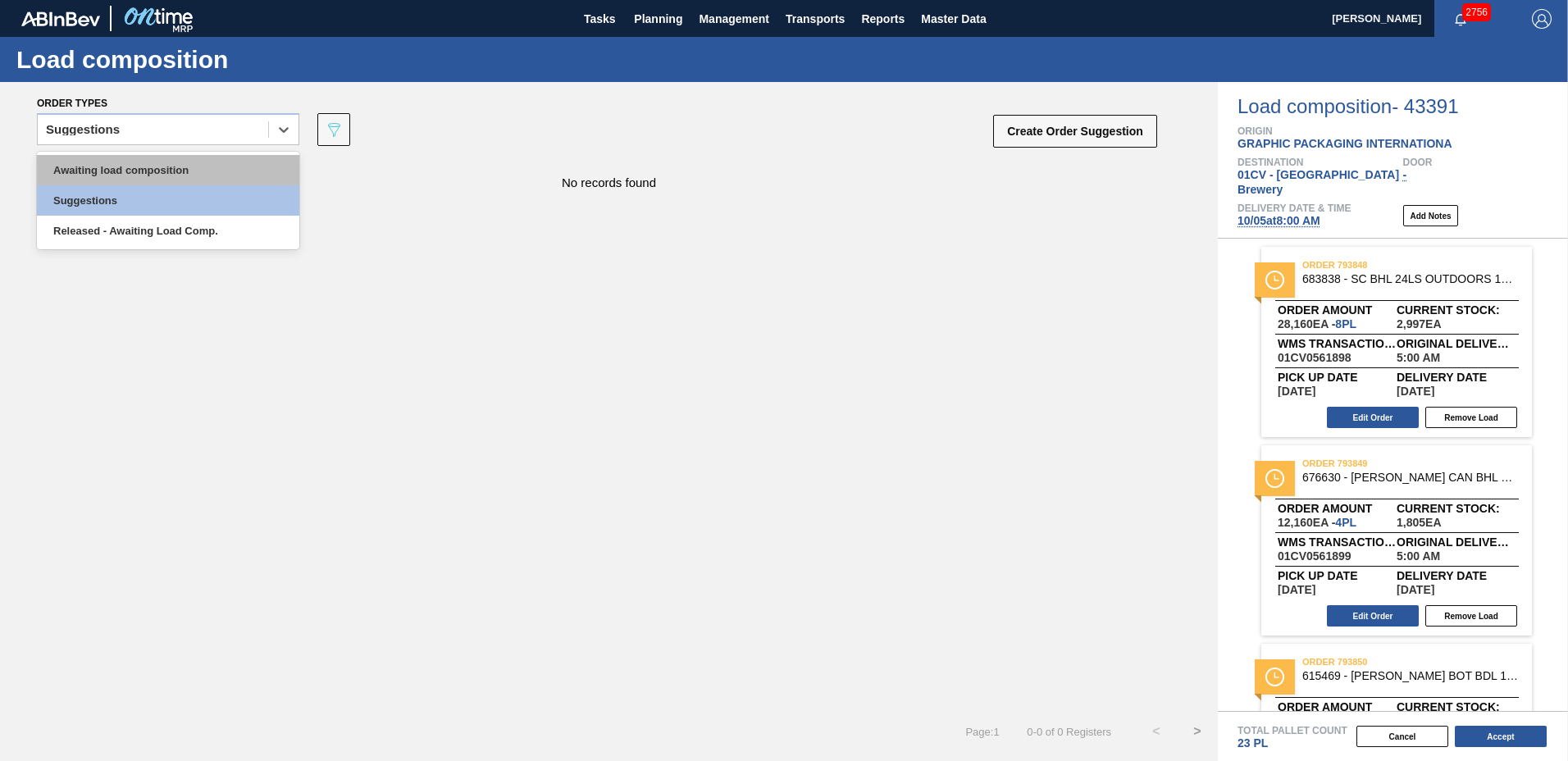
click at [235, 171] on div "Awaiting load composition" at bounding box center [168, 170] width 263 height 30
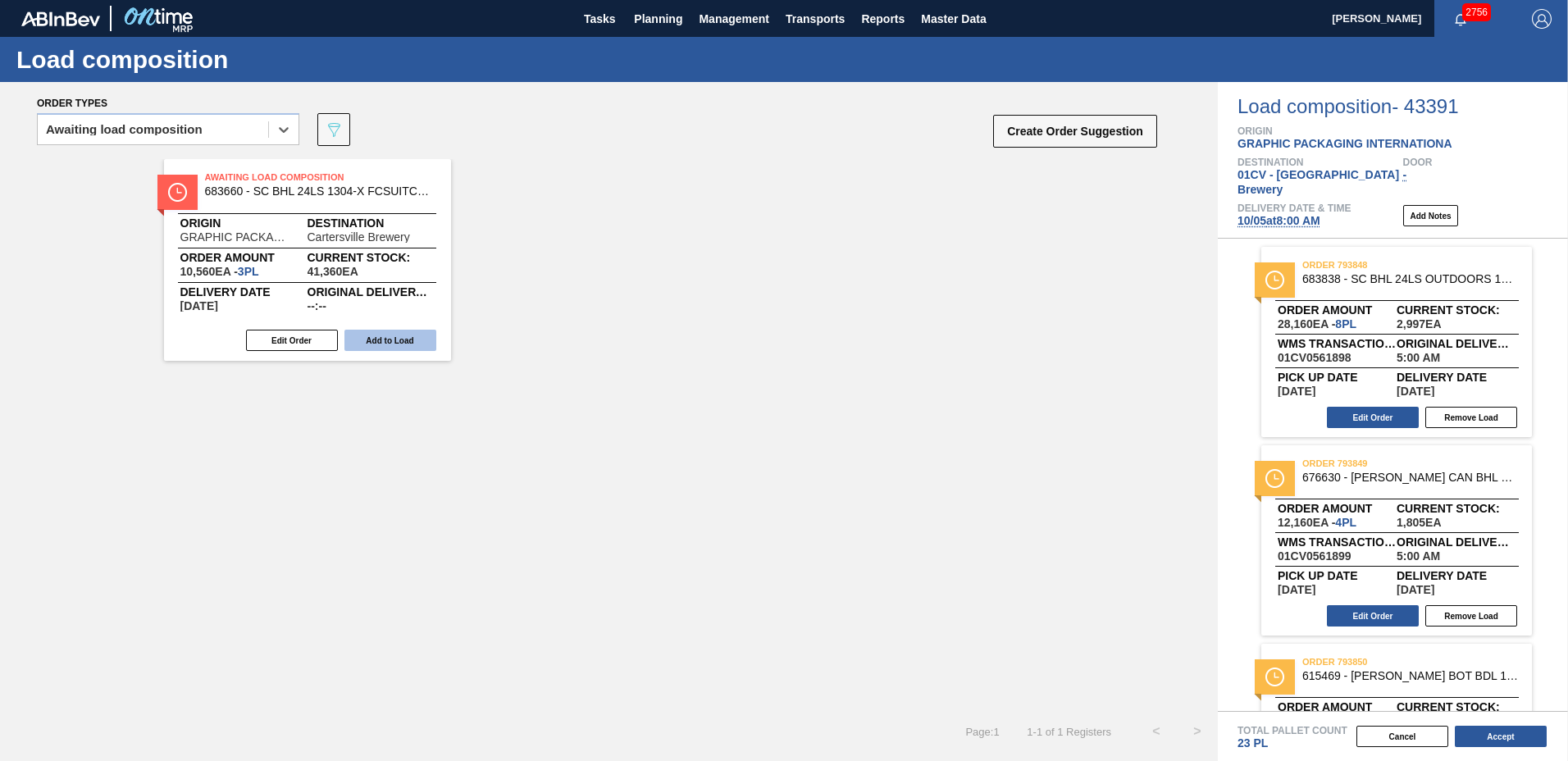
click at [375, 342] on button "Add to Load" at bounding box center [391, 340] width 92 height 22
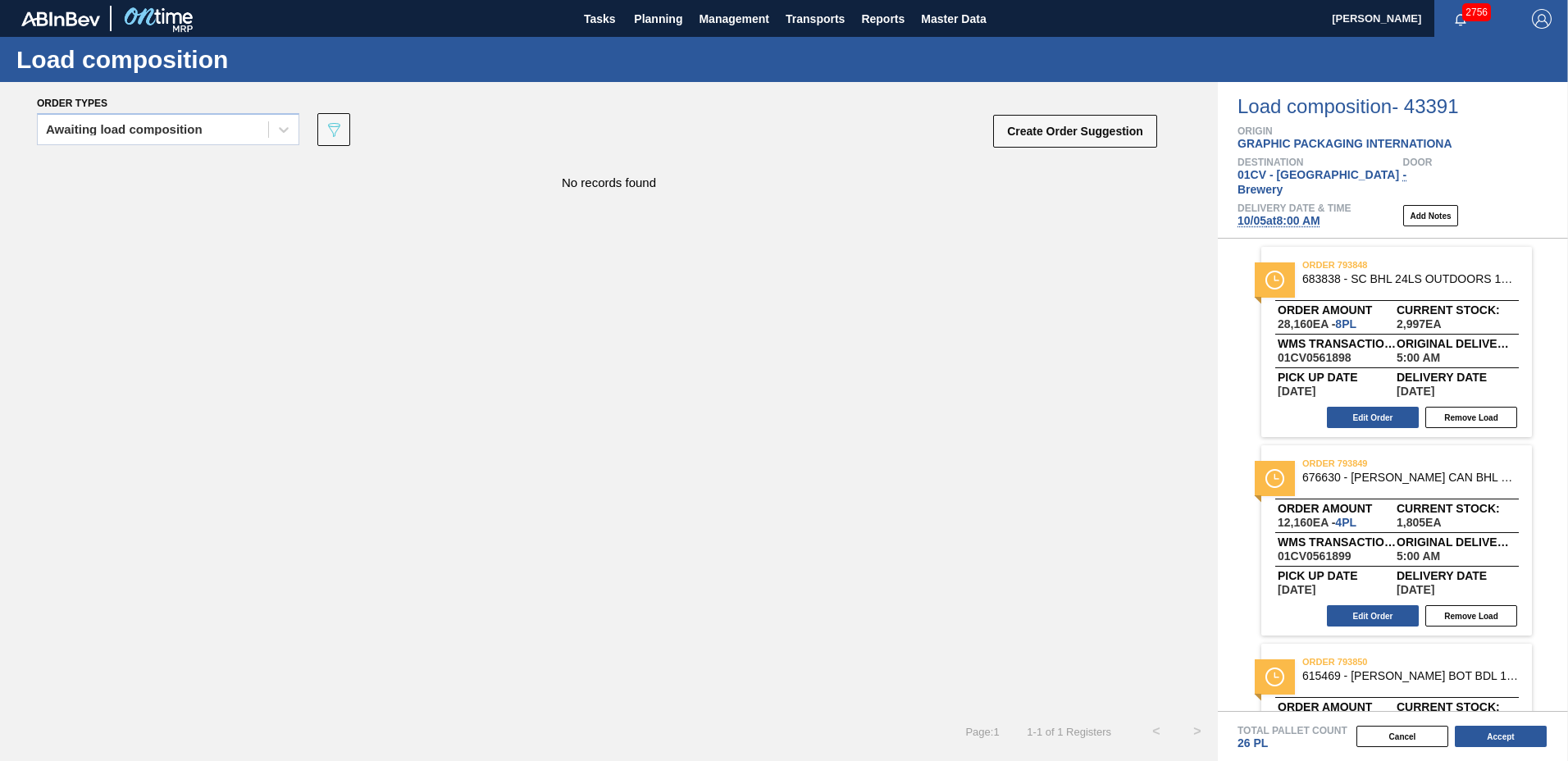
scroll to position [315, 0]
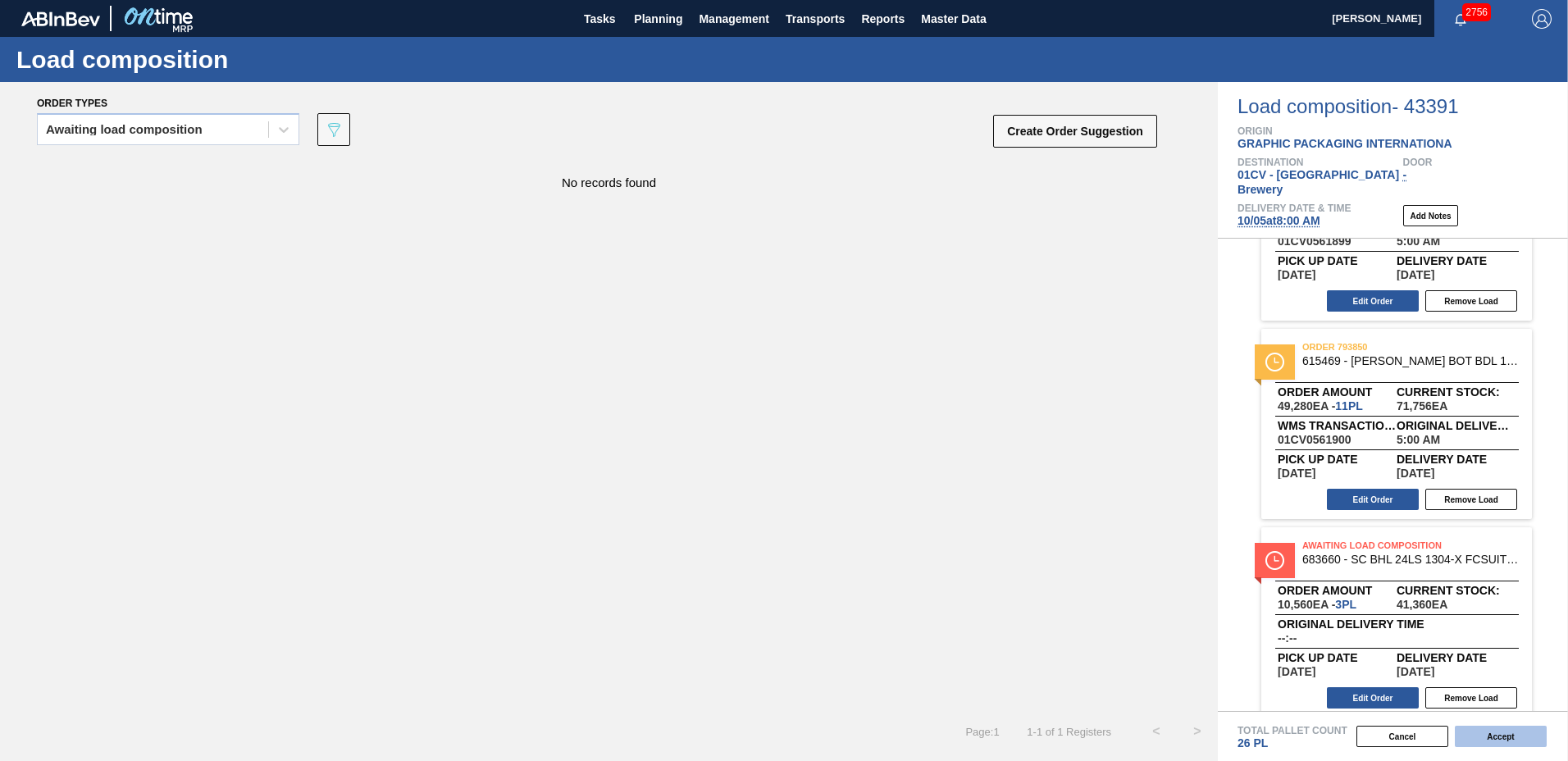
click at [1501, 736] on button "Accept" at bounding box center [1501, 736] width 92 height 22
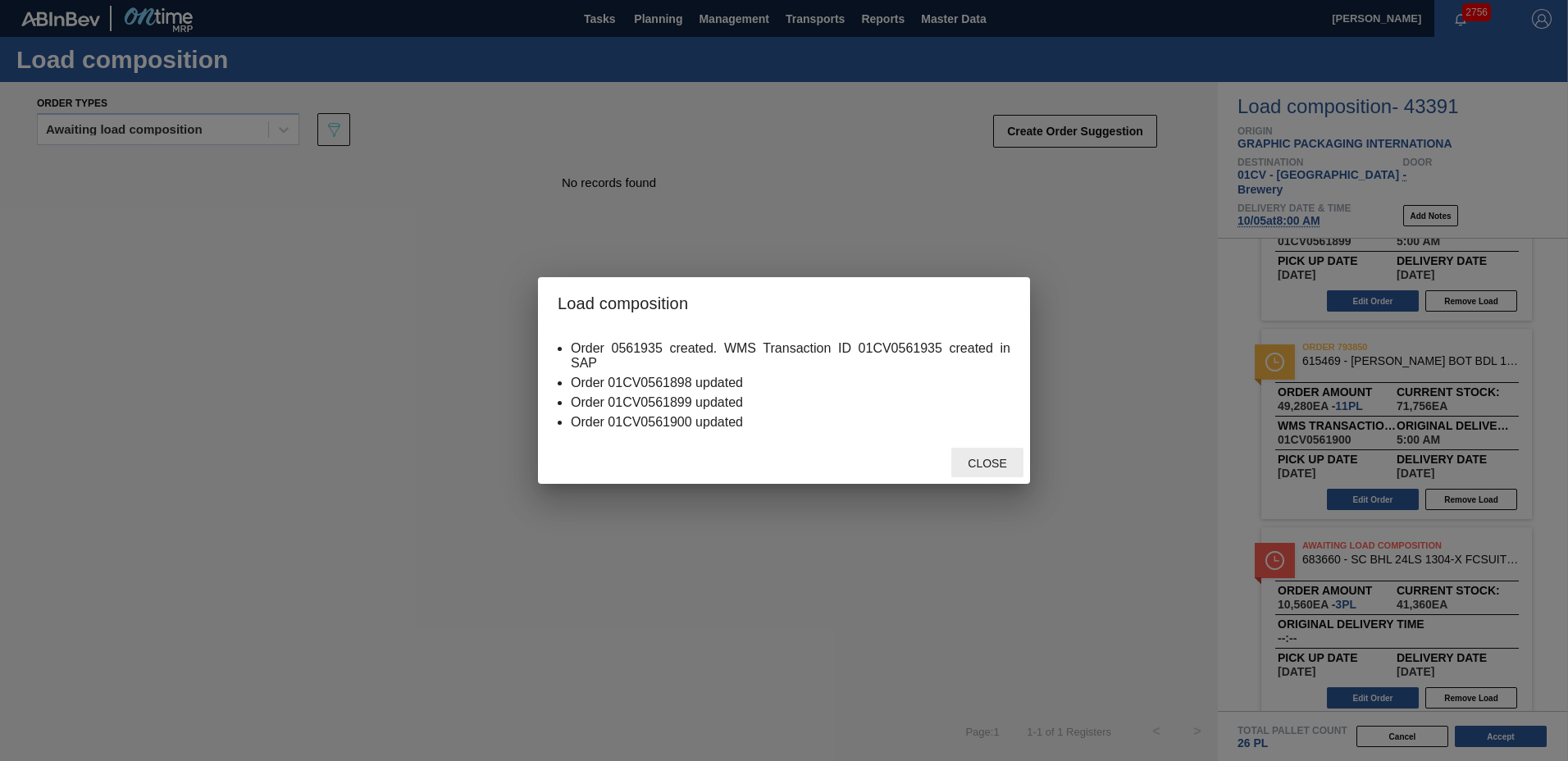
click at [986, 463] on span "Close" at bounding box center [987, 463] width 64 height 13
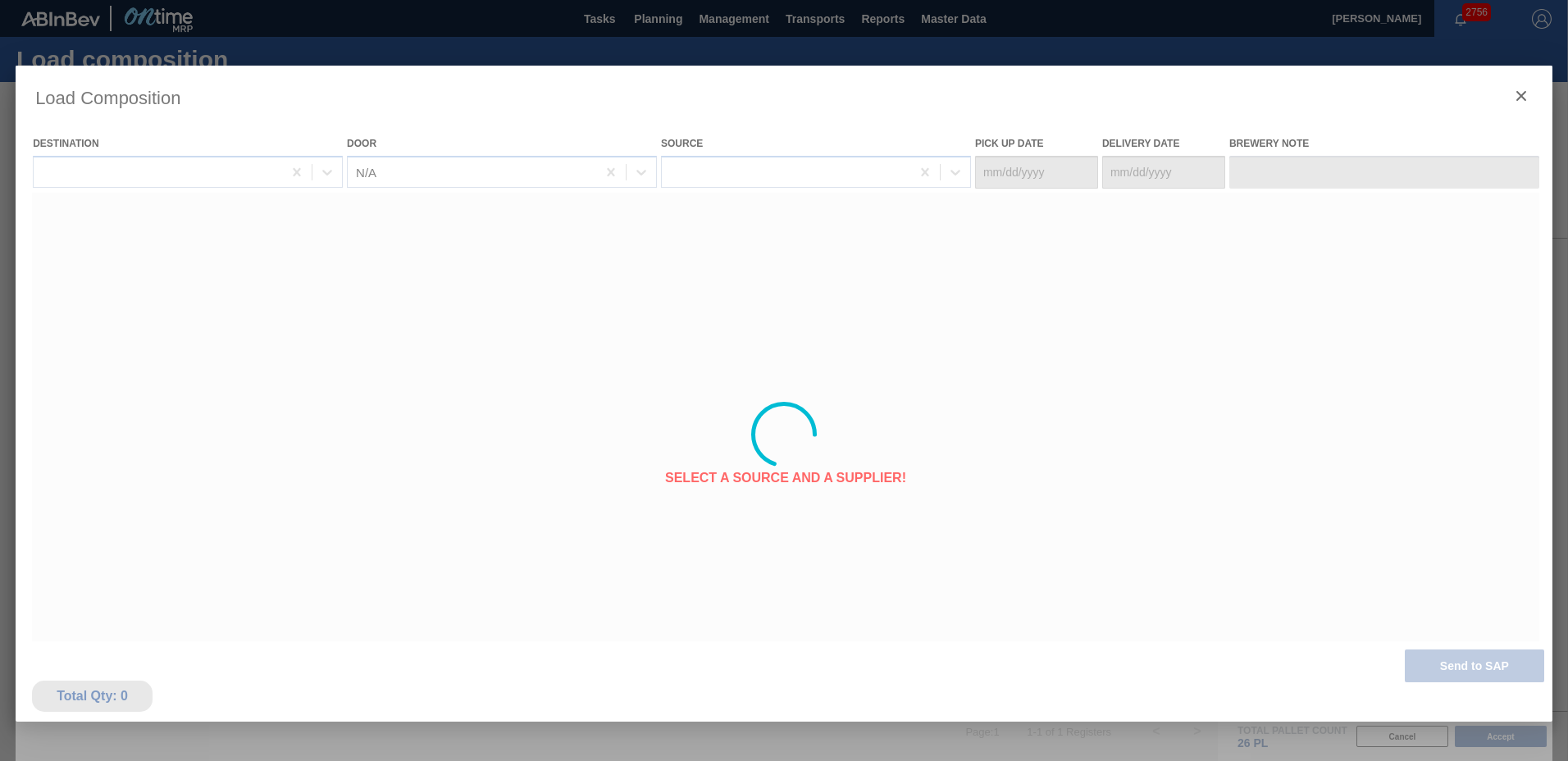
type Date "[DATE]"
